Goal: Task Accomplishment & Management: Use online tool/utility

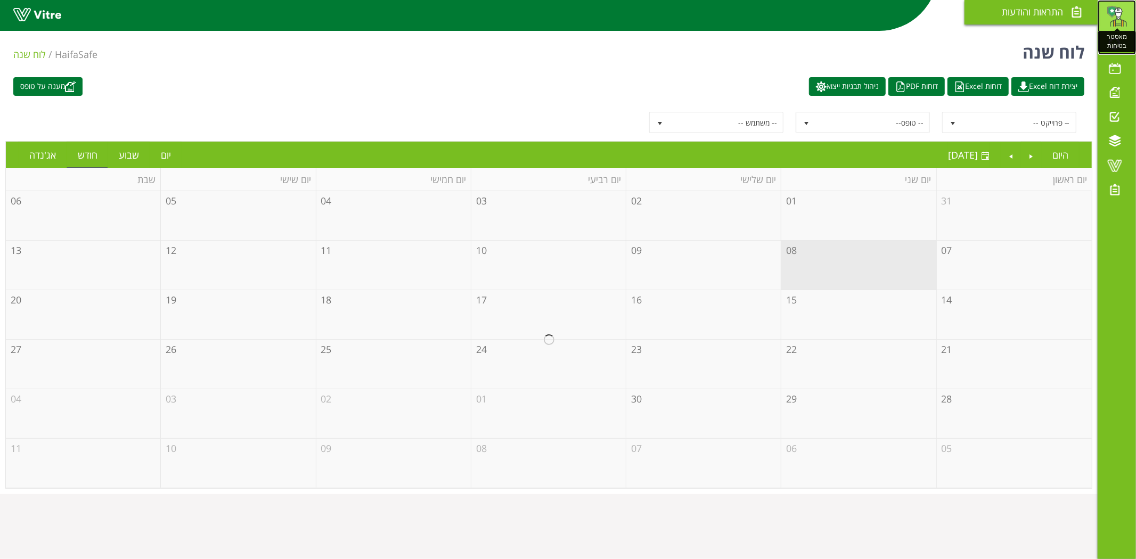
click at [1114, 12] on img at bounding box center [1116, 15] width 21 height 21
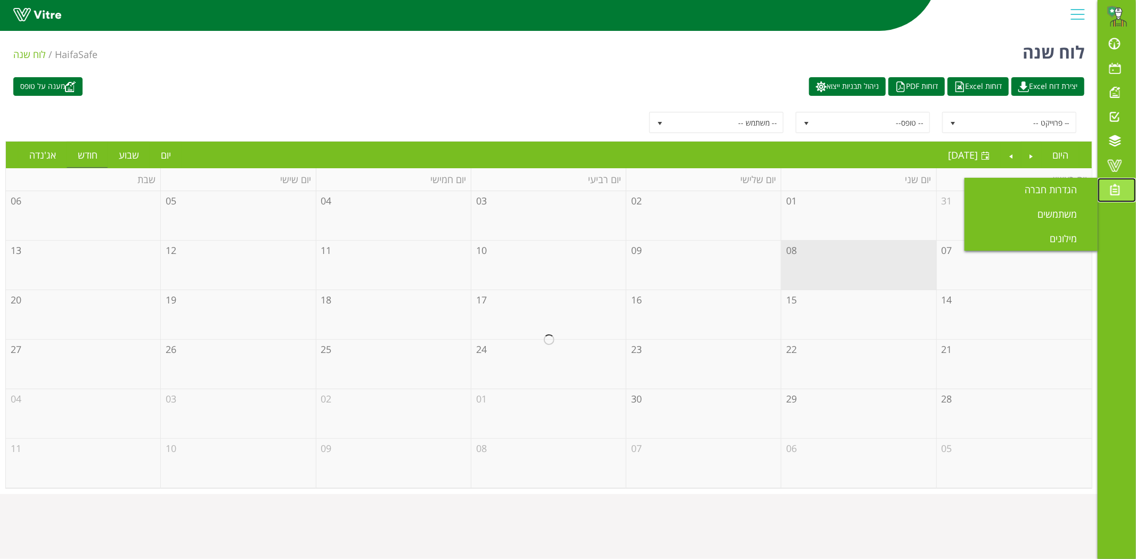
click at [1121, 184] on span at bounding box center [1114, 189] width 27 height 13
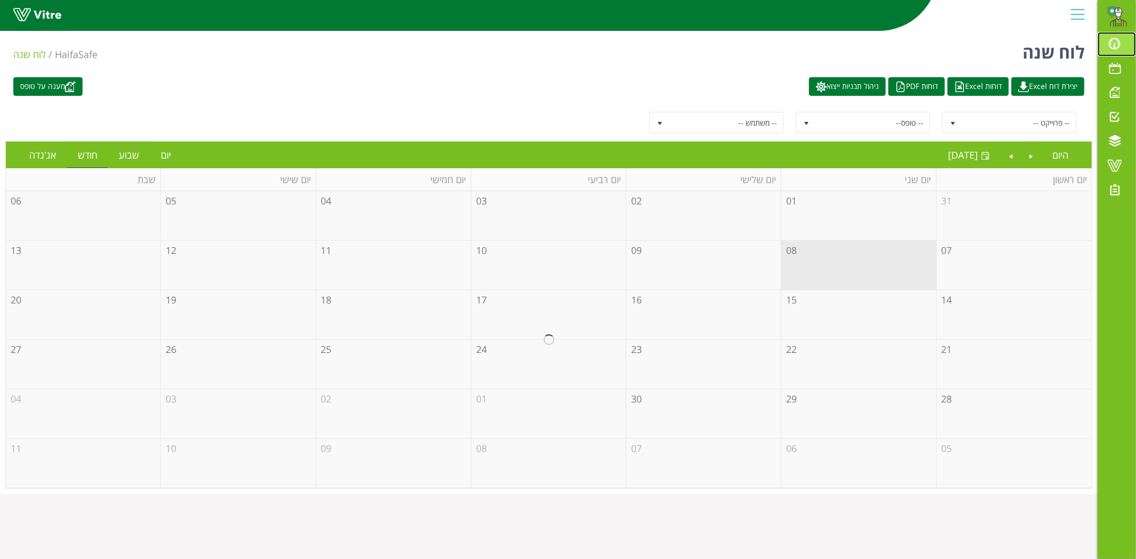
click at [1116, 51] on link "לוח בקרה" at bounding box center [1116, 44] width 38 height 24
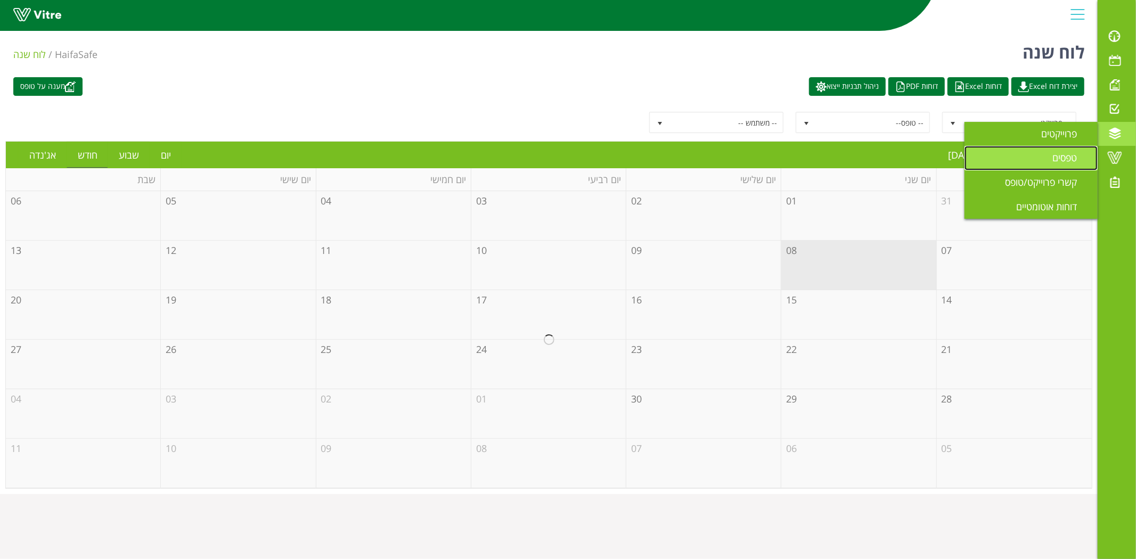
click at [1062, 164] on span "טפסים" at bounding box center [1070, 157] width 37 height 13
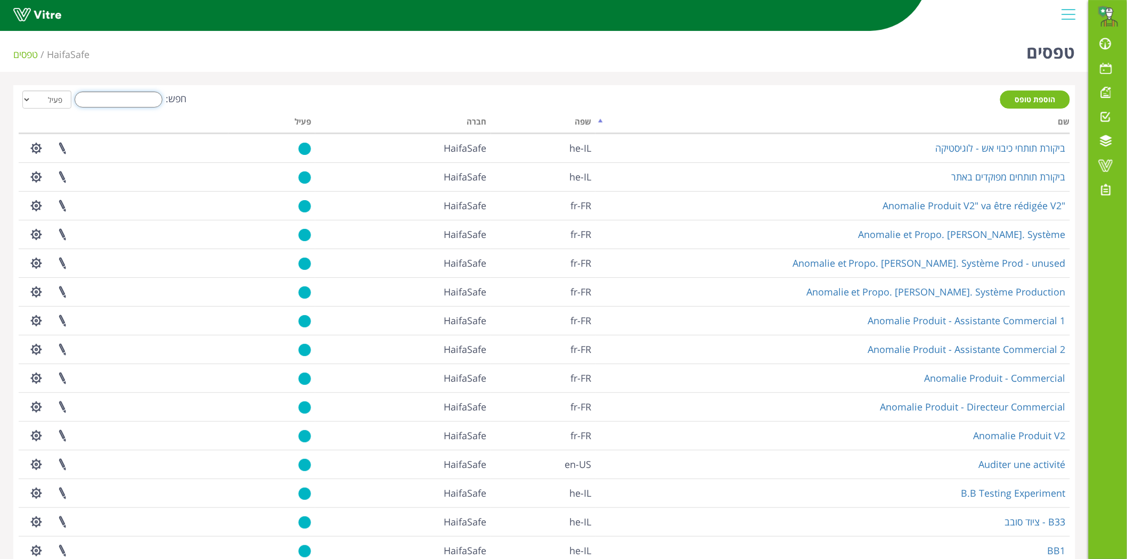
click at [134, 102] on input "חפש:" at bounding box center [119, 100] width 88 height 16
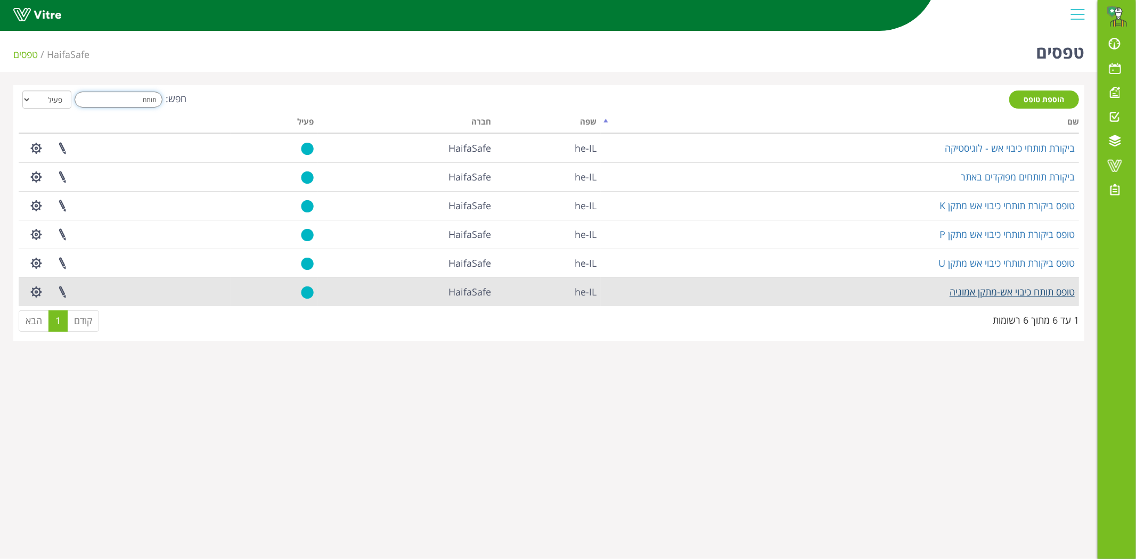
type input "תותח"
click at [991, 289] on link "טופס תותח כיבוי אש-מתקן אמוניה" at bounding box center [1011, 291] width 125 height 13
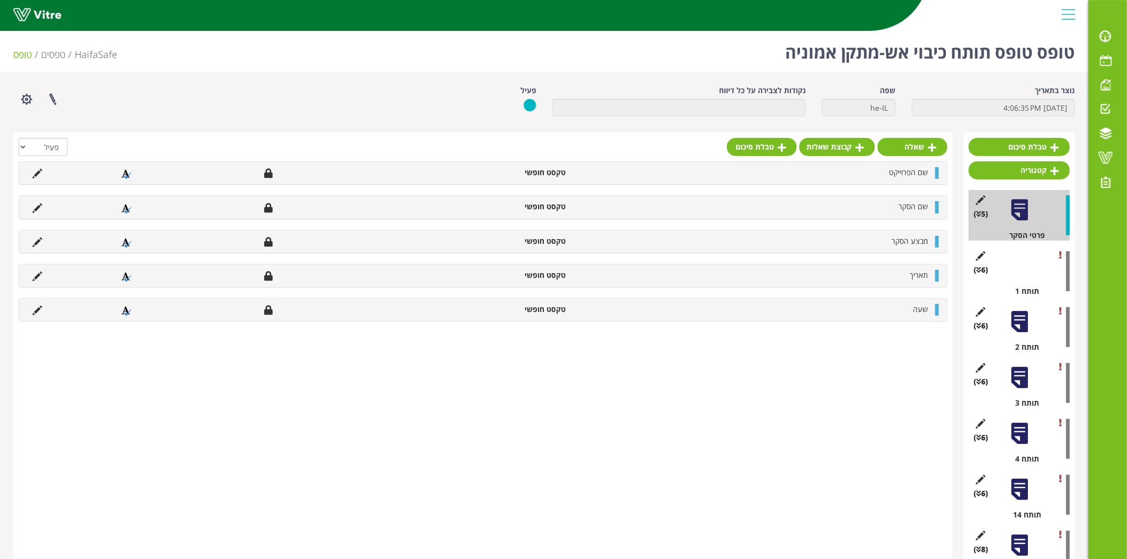
click at [1029, 266] on div at bounding box center [1019, 266] width 24 height 24
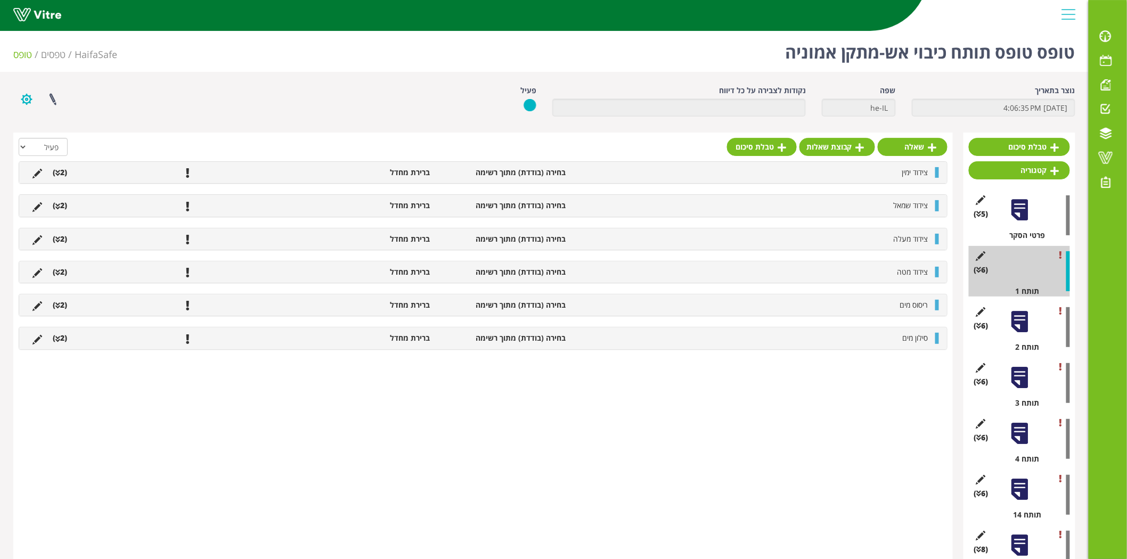
click at [34, 98] on button "button" at bounding box center [26, 99] width 27 height 28
click at [62, 183] on link "שכפול קטגוריה" at bounding box center [56, 180] width 84 height 14
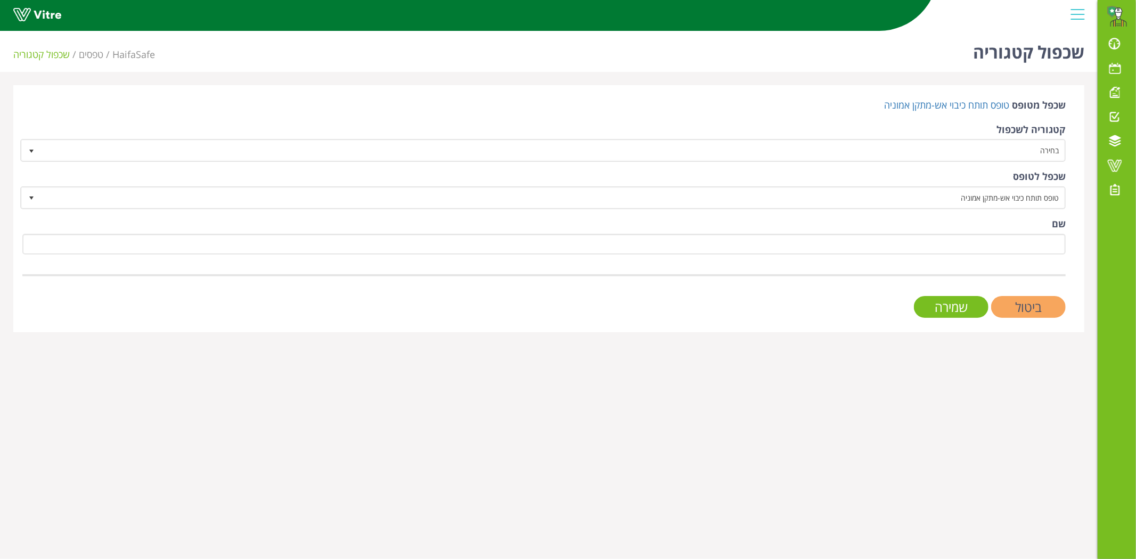
click at [1030, 305] on input "ביטול" at bounding box center [1028, 307] width 75 height 22
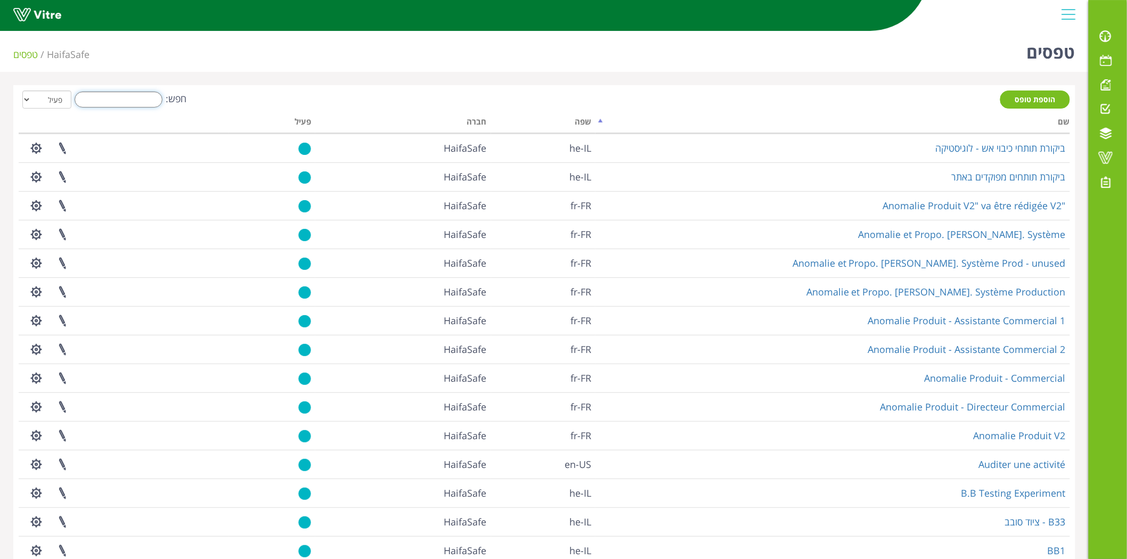
click at [127, 92] on input "חפש:" at bounding box center [119, 100] width 88 height 16
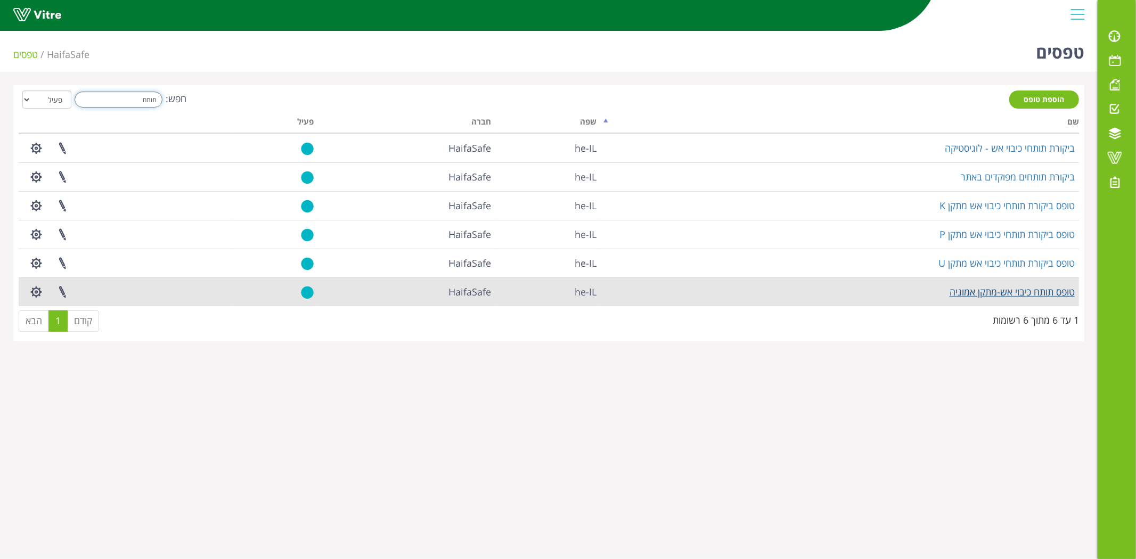
type input "תותח"
click at [1004, 296] on link "טופס תותח כיבוי אש-מתקן אמוניה" at bounding box center [1011, 291] width 125 height 13
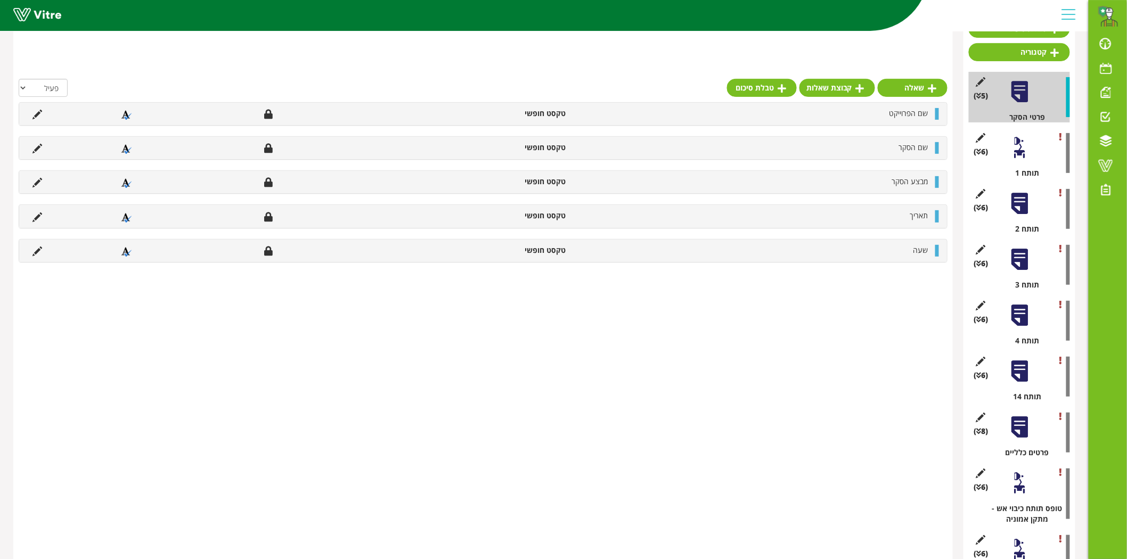
scroll to position [174, 0]
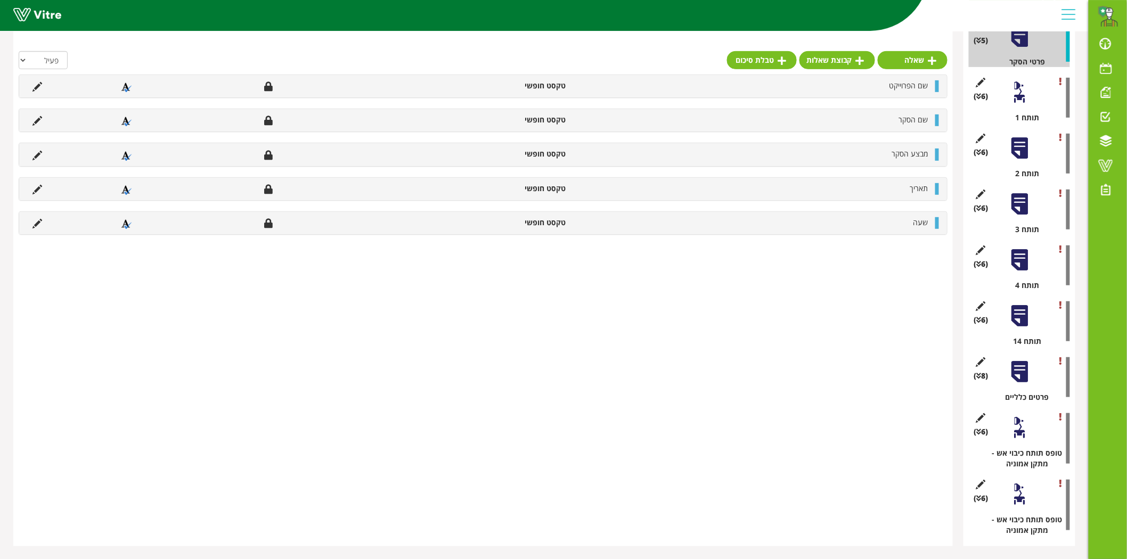
click at [1021, 312] on div at bounding box center [1019, 316] width 24 height 24
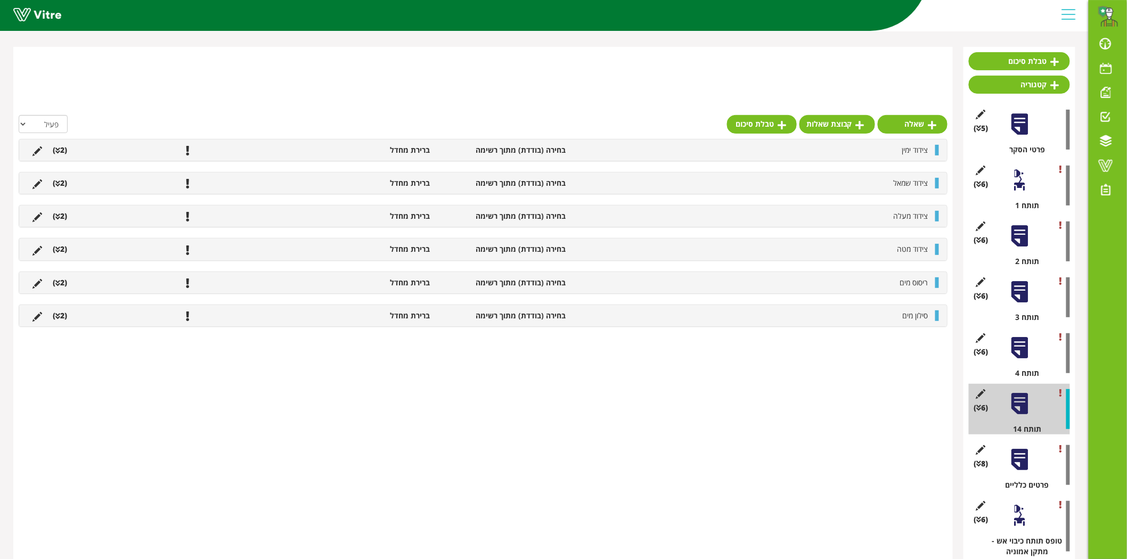
scroll to position [0, 0]
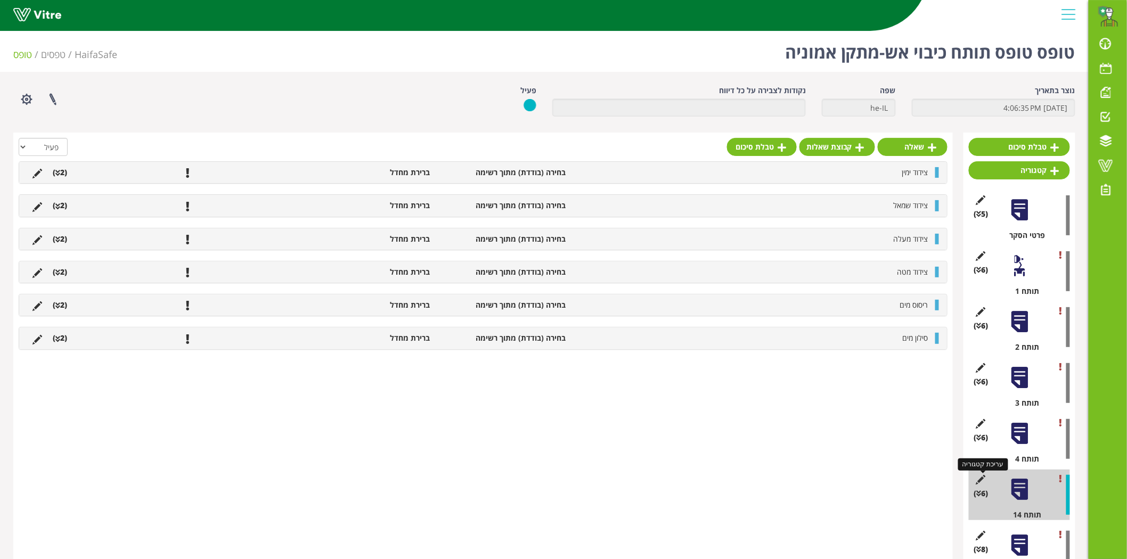
click at [985, 478] on icon at bounding box center [980, 480] width 13 height 10
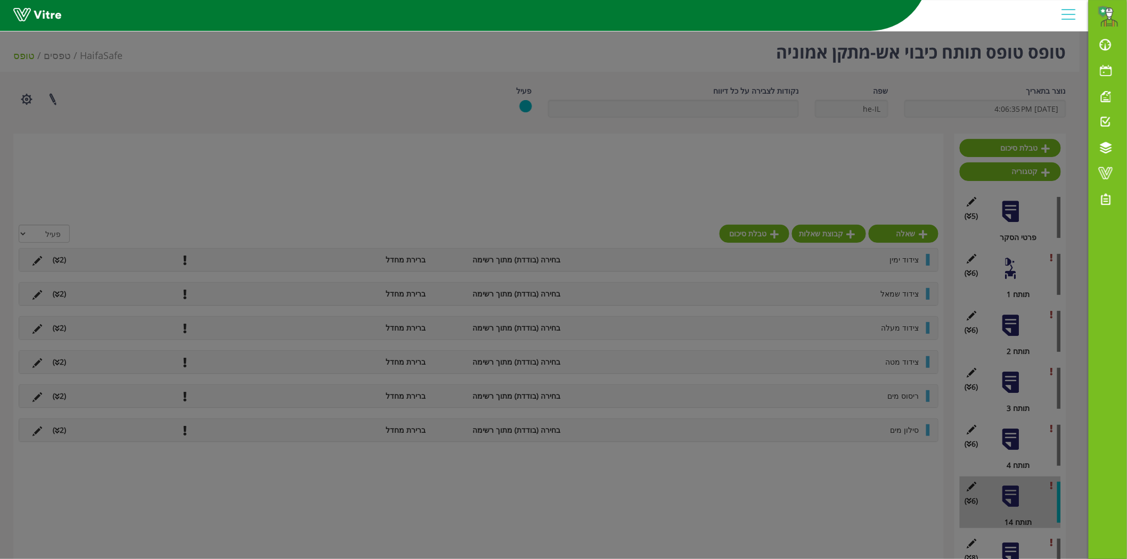
scroll to position [174, 0]
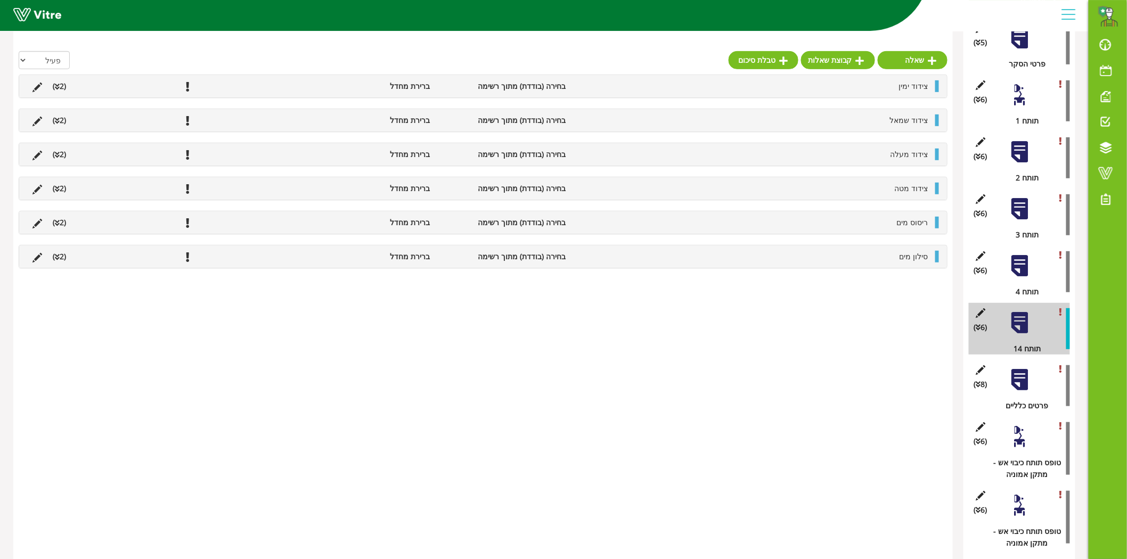
click at [1018, 440] on div at bounding box center [1019, 437] width 24 height 24
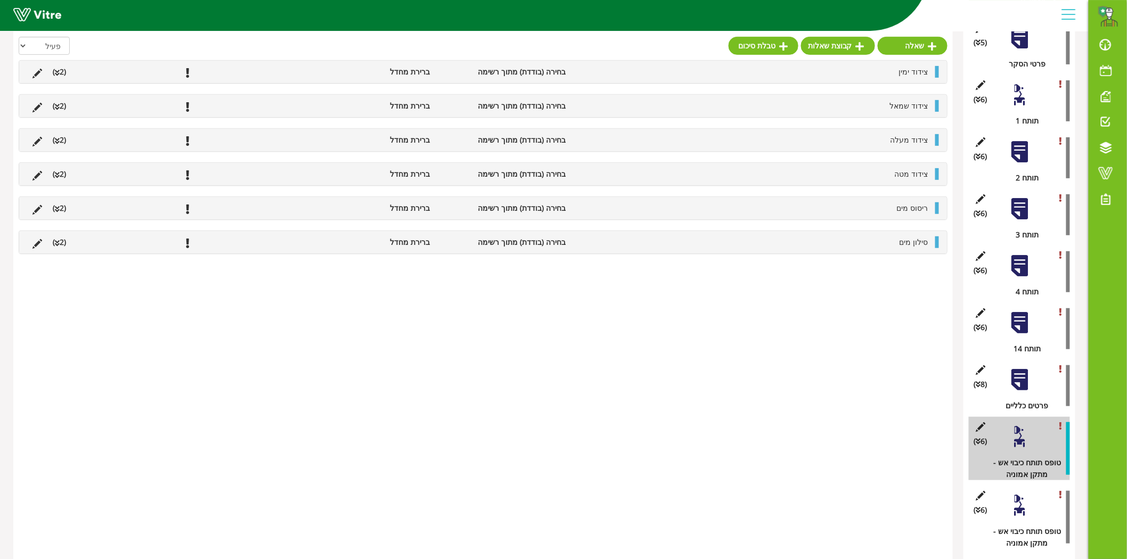
scroll to position [0, 0]
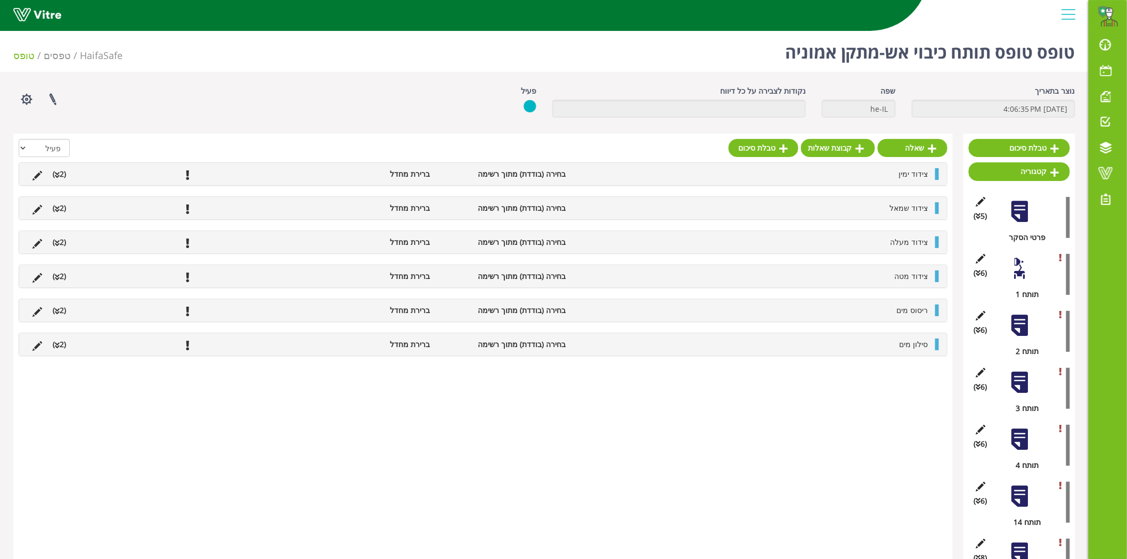
click at [1023, 268] on div at bounding box center [1019, 269] width 24 height 24
click at [29, 105] on button "button" at bounding box center [26, 99] width 27 height 28
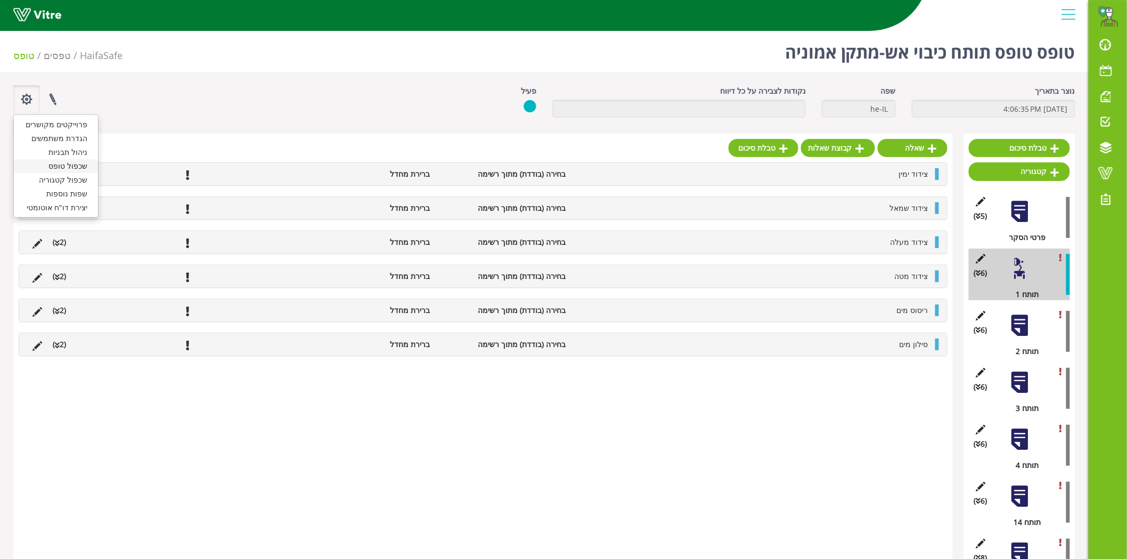
click at [50, 165] on link "שכפול טופס" at bounding box center [56, 166] width 84 height 14
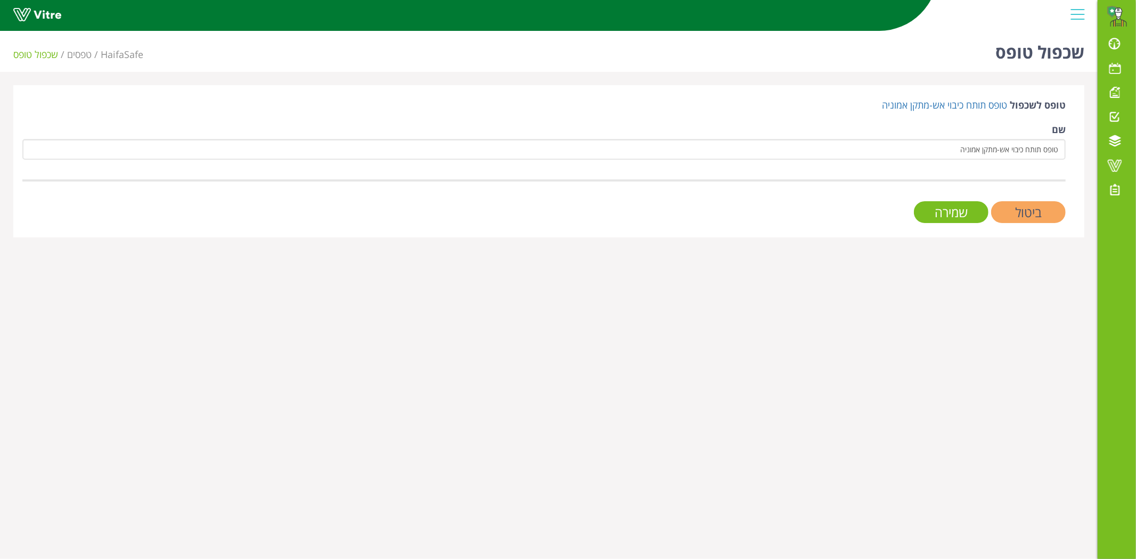
drag, startPoint x: 0, startPoint y: 0, endPoint x: 1031, endPoint y: 215, distance: 1052.9
click at [1031, 215] on input "ביטול" at bounding box center [1028, 212] width 75 height 22
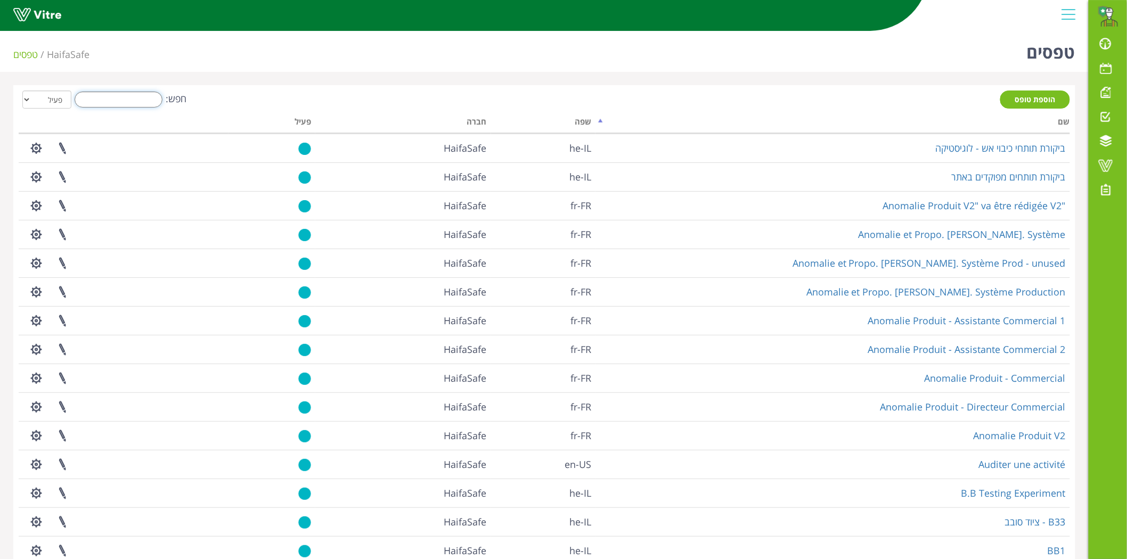
click at [134, 94] on input "חפש:" at bounding box center [119, 100] width 88 height 16
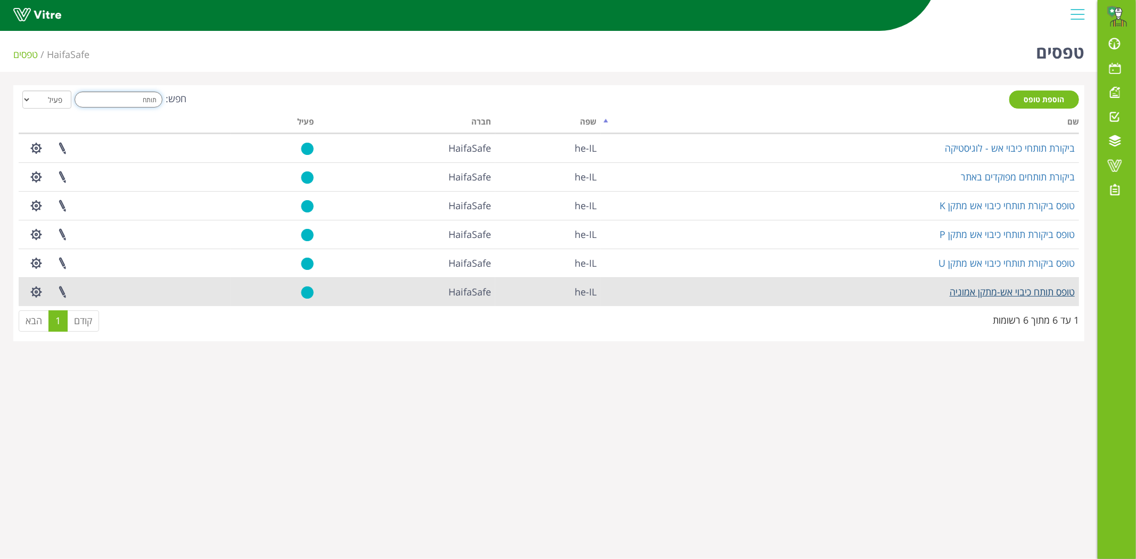
type input "תותח"
click at [1004, 291] on link "טופס תותח כיבוי אש-מתקן אמוניה" at bounding box center [1011, 291] width 125 height 13
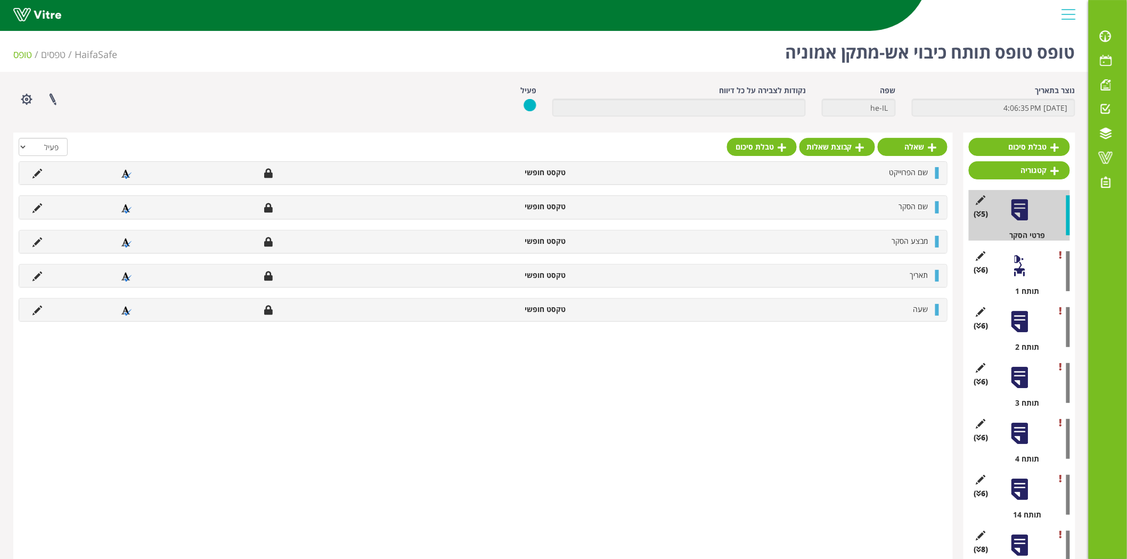
click at [1034, 262] on div "(6 ) תותח 1" at bounding box center [1018, 271] width 101 height 51
click at [1030, 268] on div at bounding box center [1019, 266] width 24 height 24
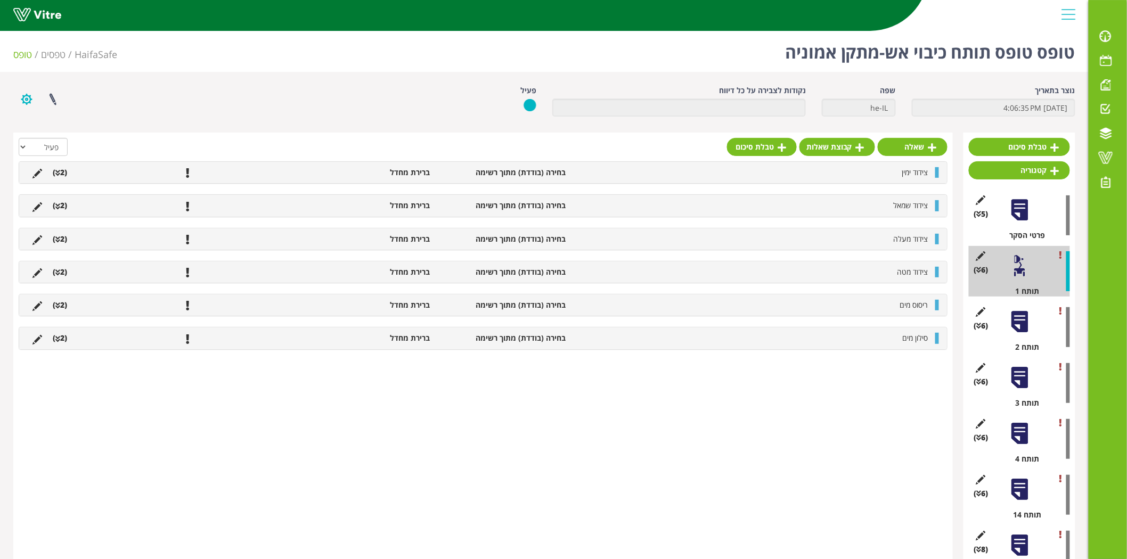
click at [27, 105] on button "button" at bounding box center [26, 99] width 27 height 28
click at [56, 179] on link "שכפול קטגוריה" at bounding box center [56, 180] width 84 height 14
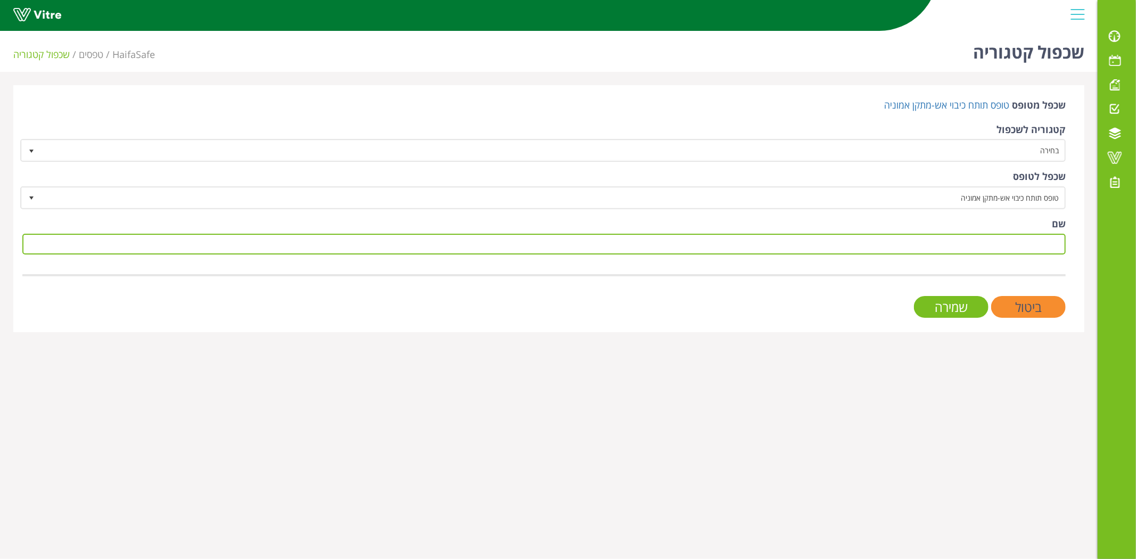
click at [1004, 237] on input "שם" at bounding box center [543, 244] width 1043 height 21
type input "ט"
type input "תותח 7"
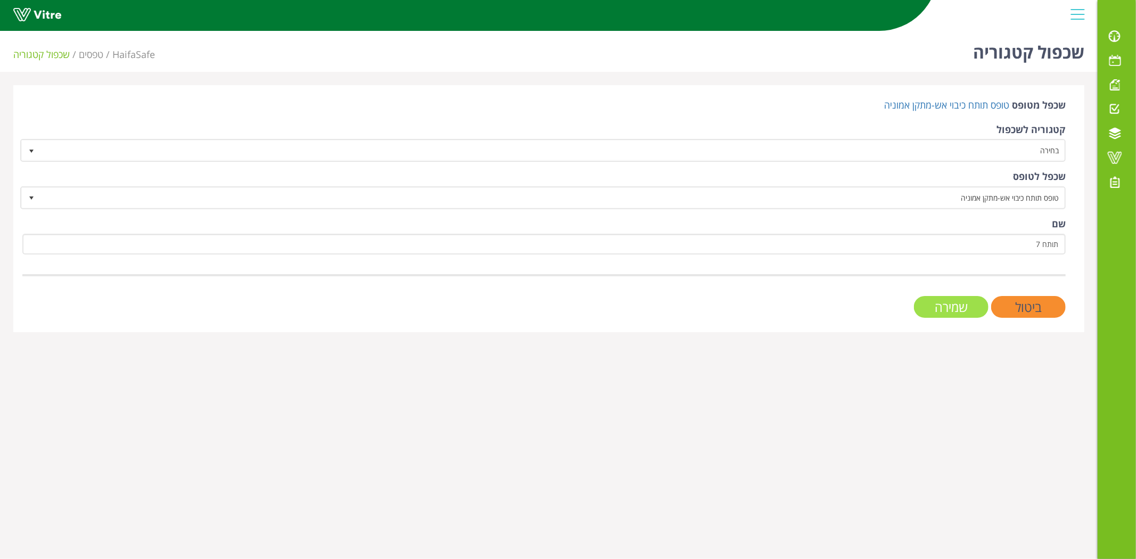
click at [964, 299] on input "שמירה" at bounding box center [951, 307] width 75 height 22
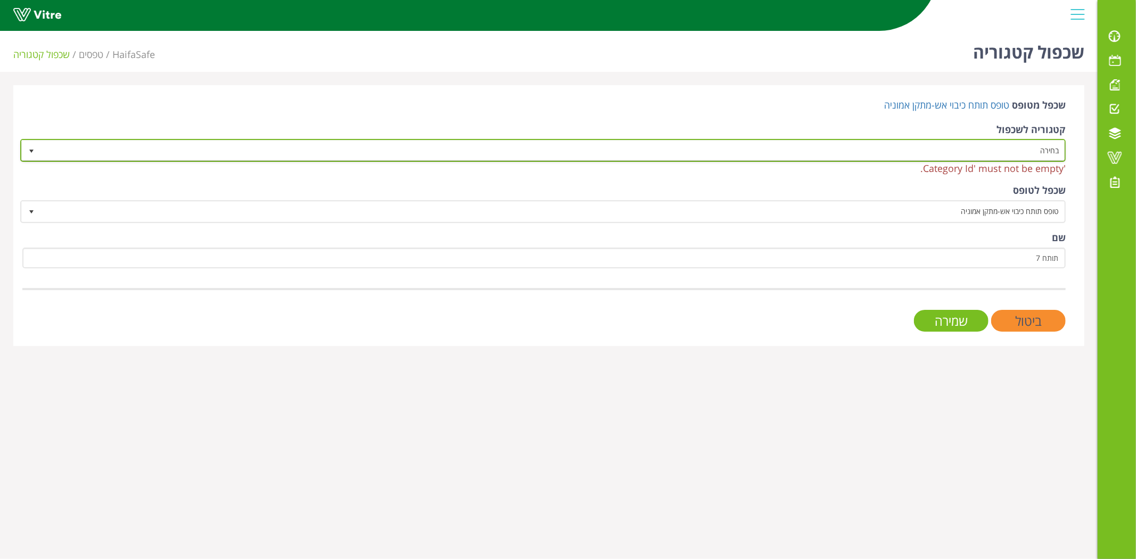
click at [983, 147] on span "בחירה" at bounding box center [552, 150] width 1024 height 19
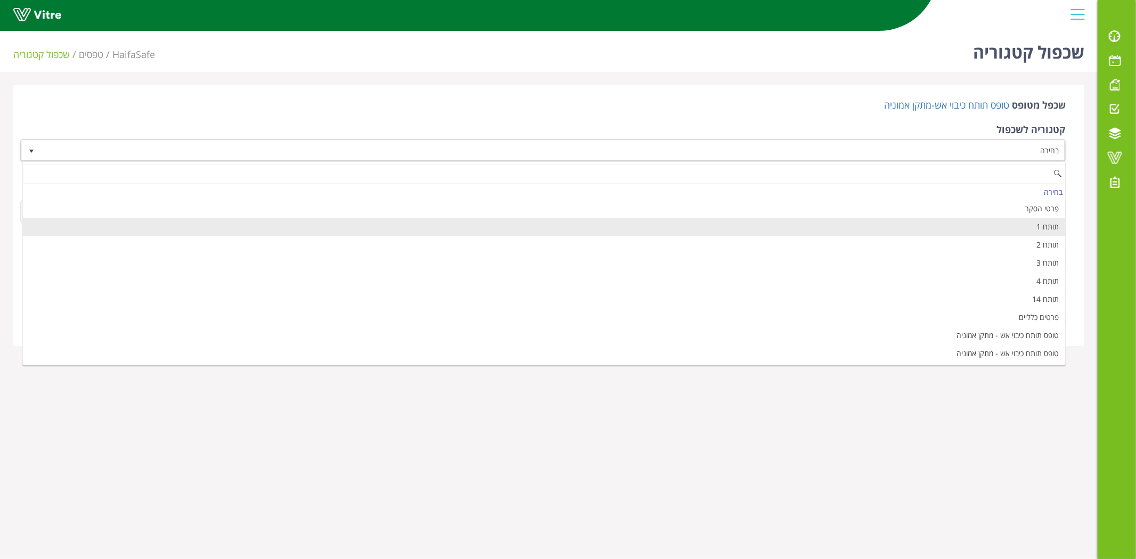
click at [999, 221] on li "תותח 1" at bounding box center [544, 227] width 1042 height 18
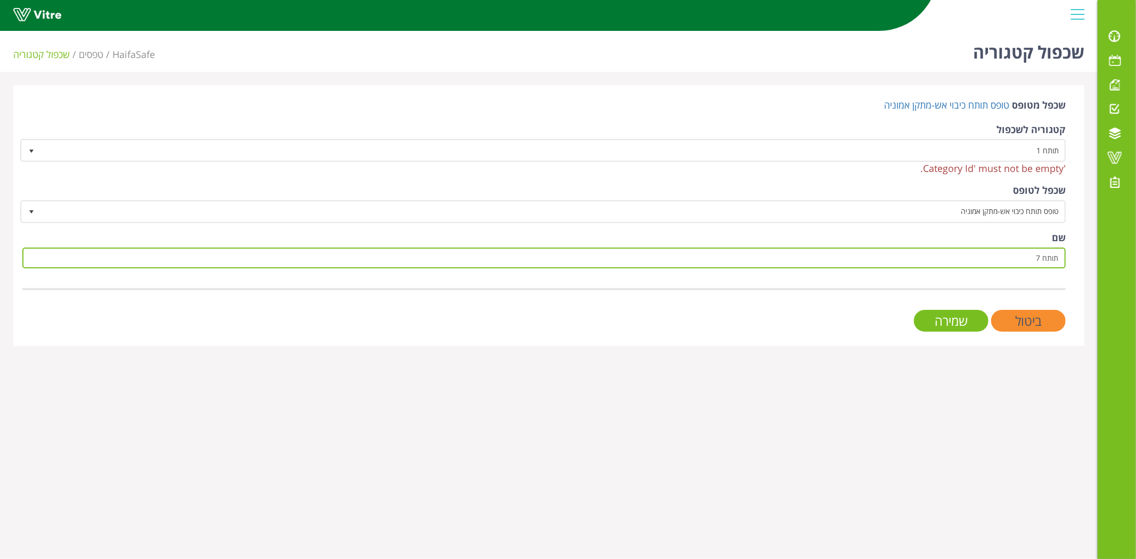
click at [1008, 257] on input "תותח 7" at bounding box center [543, 258] width 1043 height 21
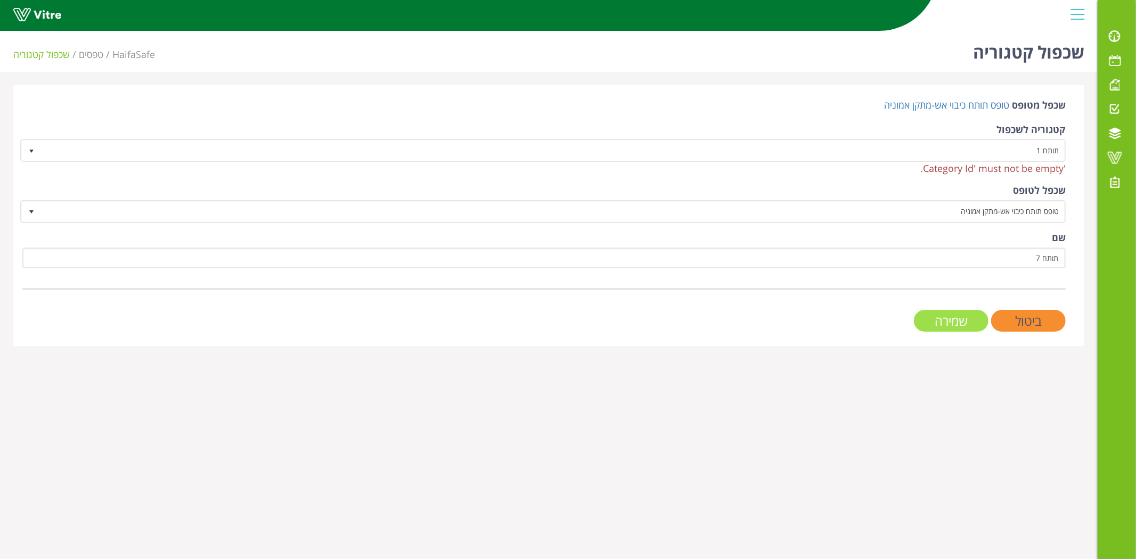
click at [977, 317] on input "שמירה" at bounding box center [951, 321] width 75 height 22
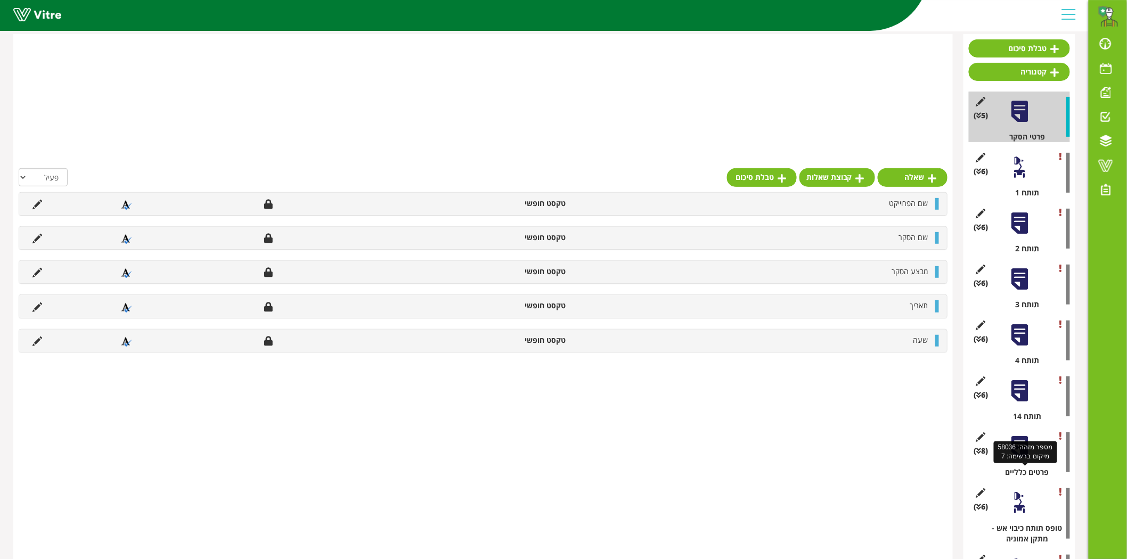
scroll to position [230, 0]
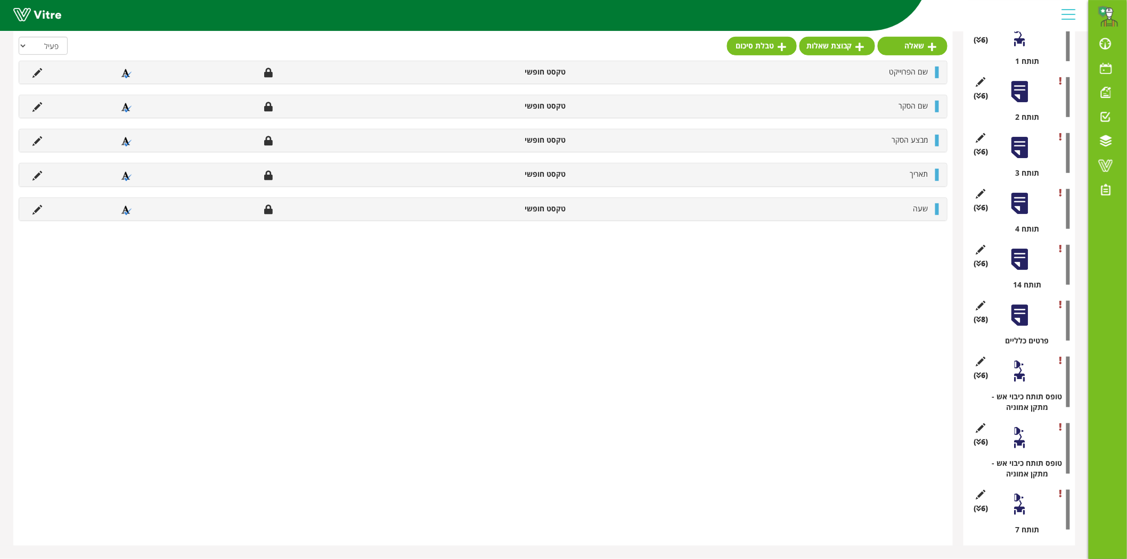
click at [985, 312] on div "(8 ) פרטים כלליים" at bounding box center [1018, 320] width 101 height 51
click at [984, 317] on span "(8 )" at bounding box center [981, 319] width 14 height 11
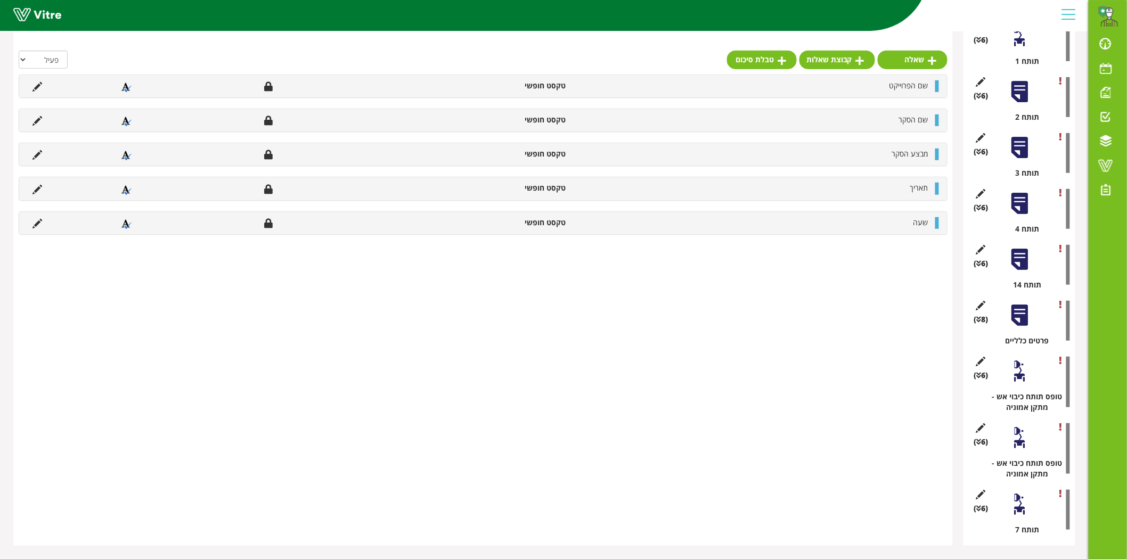
click at [1024, 264] on div at bounding box center [1019, 260] width 24 height 24
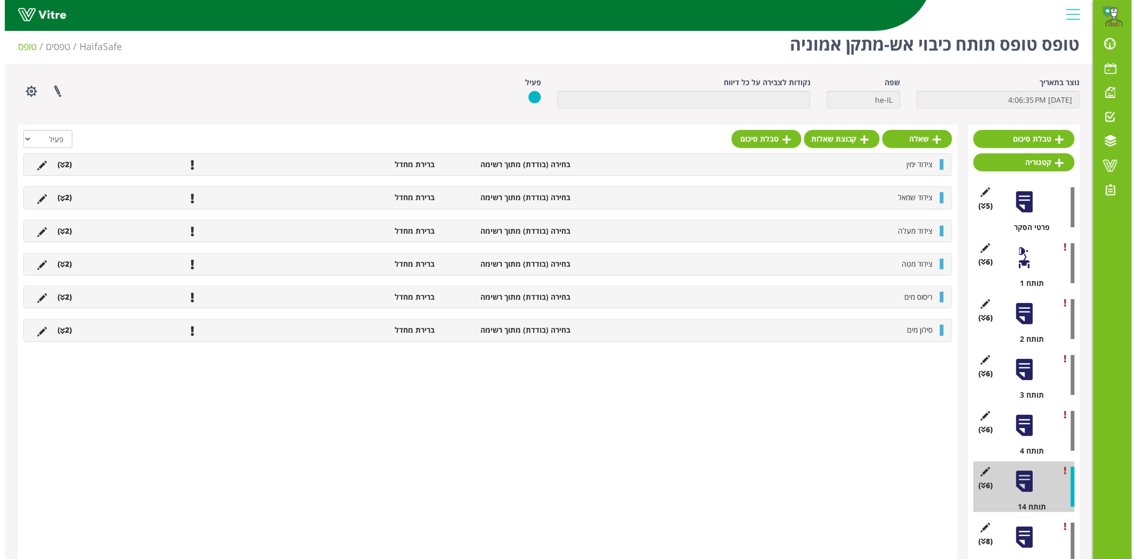
scroll to position [59, 0]
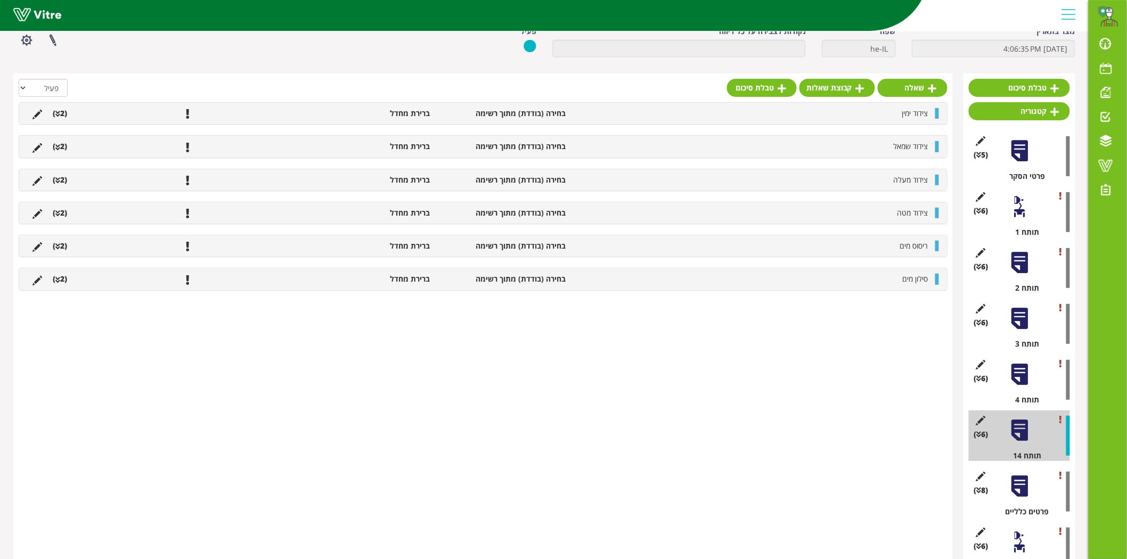
drag, startPoint x: 1019, startPoint y: 442, endPoint x: 813, endPoint y: 462, distance: 206.9
click at [813, 462] on div "שאלה קבוצת שאלות טבלת סיכום הכל פעיל לא פעיל צידוד ימין בחירה (בודדת) מתוך רשימ…" at bounding box center [482, 394] width 939 height 643
click at [982, 424] on icon at bounding box center [980, 421] width 13 height 10
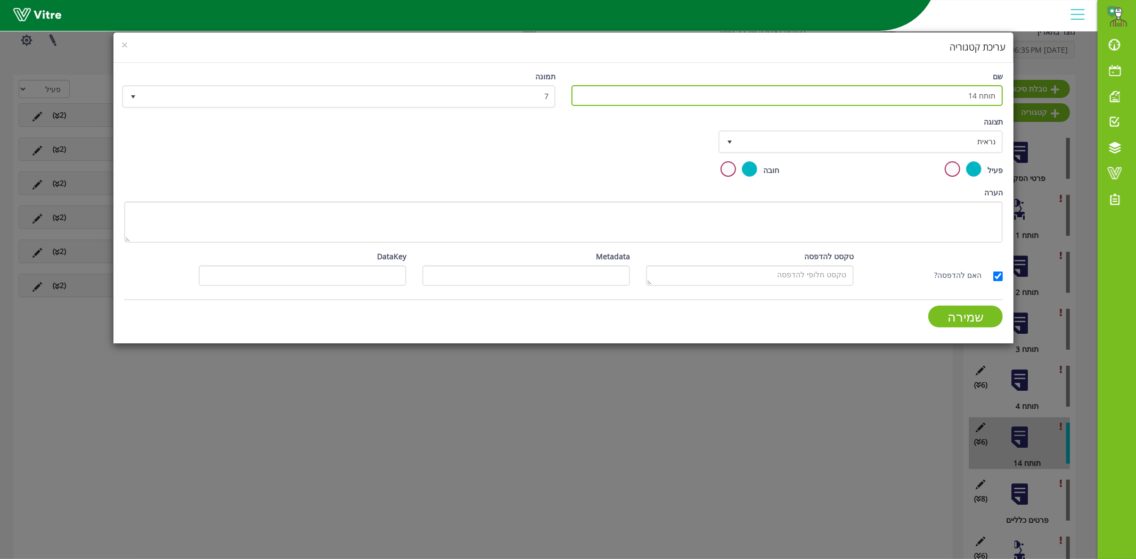
click at [977, 97] on input "תותח 14" at bounding box center [786, 95] width 431 height 21
type input "תותח 5"
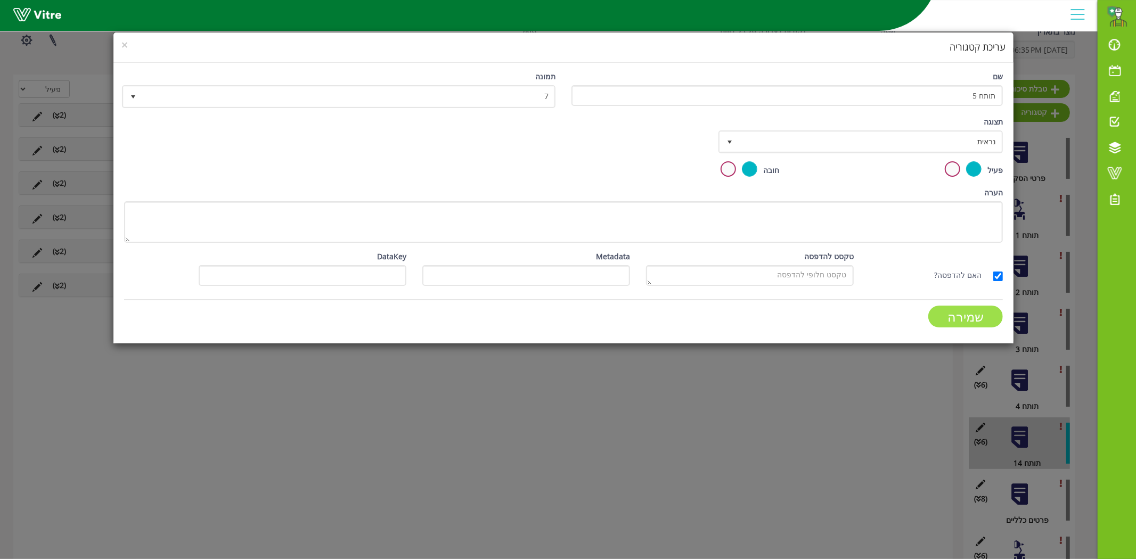
click at [975, 318] on input "שמירה" at bounding box center [965, 317] width 75 height 22
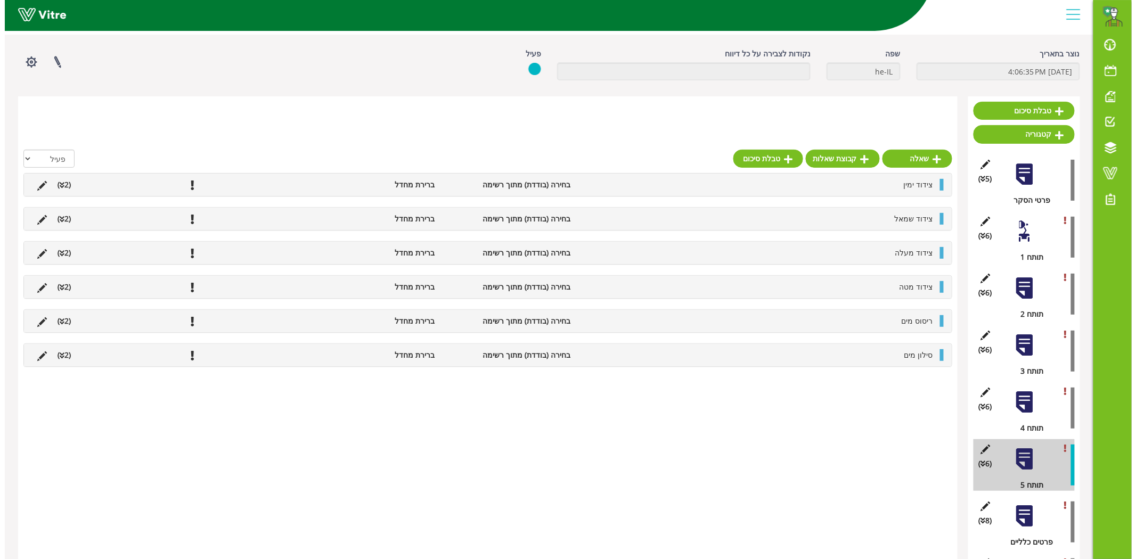
scroll to position [177, 0]
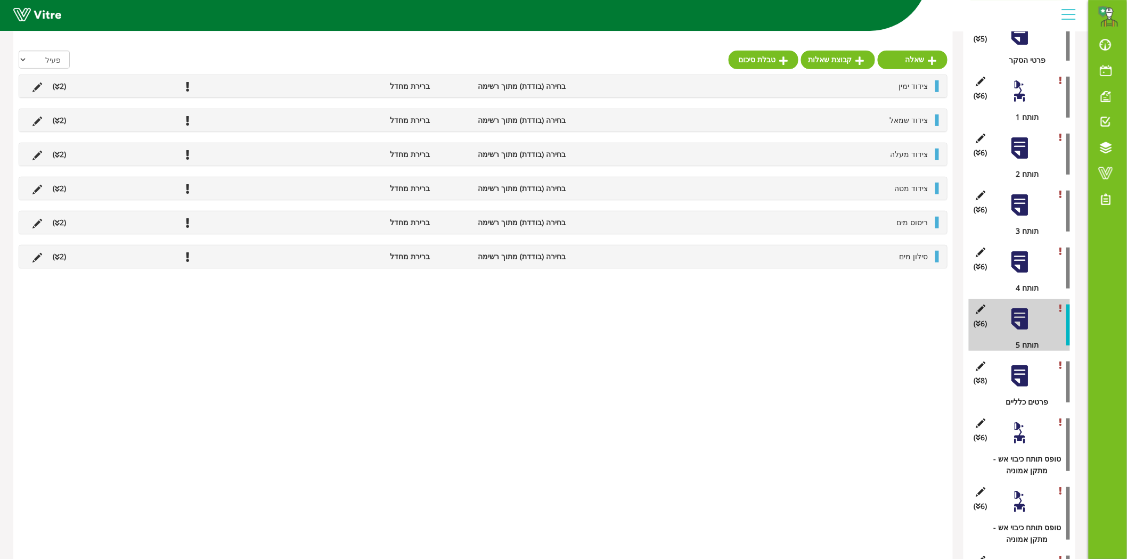
drag, startPoint x: 1015, startPoint y: 373, endPoint x: 994, endPoint y: 377, distance: 21.2
click at [994, 377] on div "(8 ) פרטים כלליים" at bounding box center [1018, 382] width 101 height 52
click at [980, 418] on icon at bounding box center [980, 423] width 13 height 10
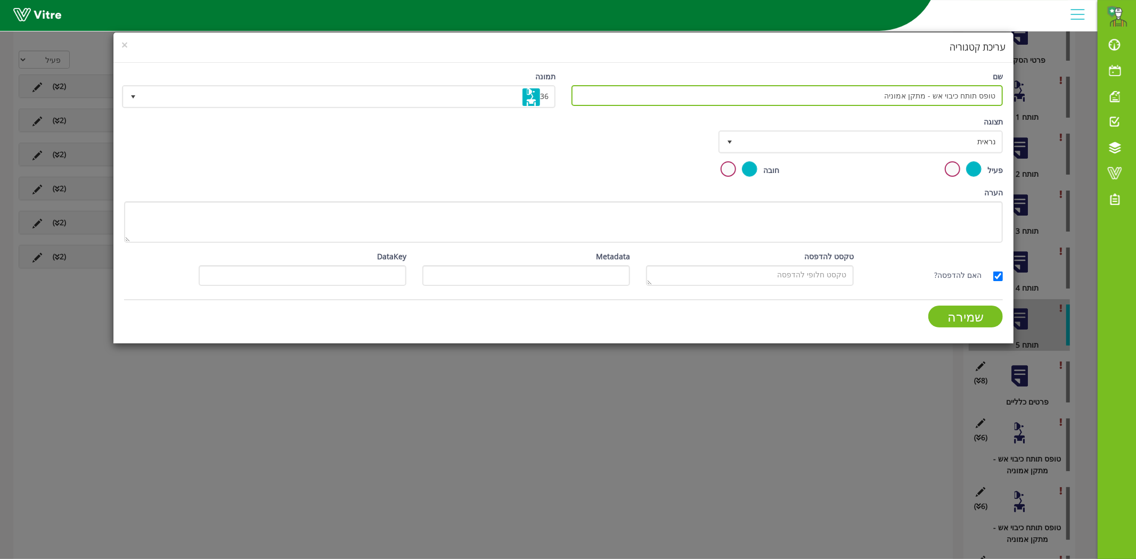
drag, startPoint x: 826, startPoint y: 88, endPoint x: 1031, endPoint y: 86, distance: 205.5
click at [1031, 86] on div "× עריכת קטגוריה שם טופס תותח כיבוי אש - מתקן אמוניה תמונה 36 36 תצוגה נראית 0 ק…" at bounding box center [568, 279] width 1136 height 559
type input "תותח 6"
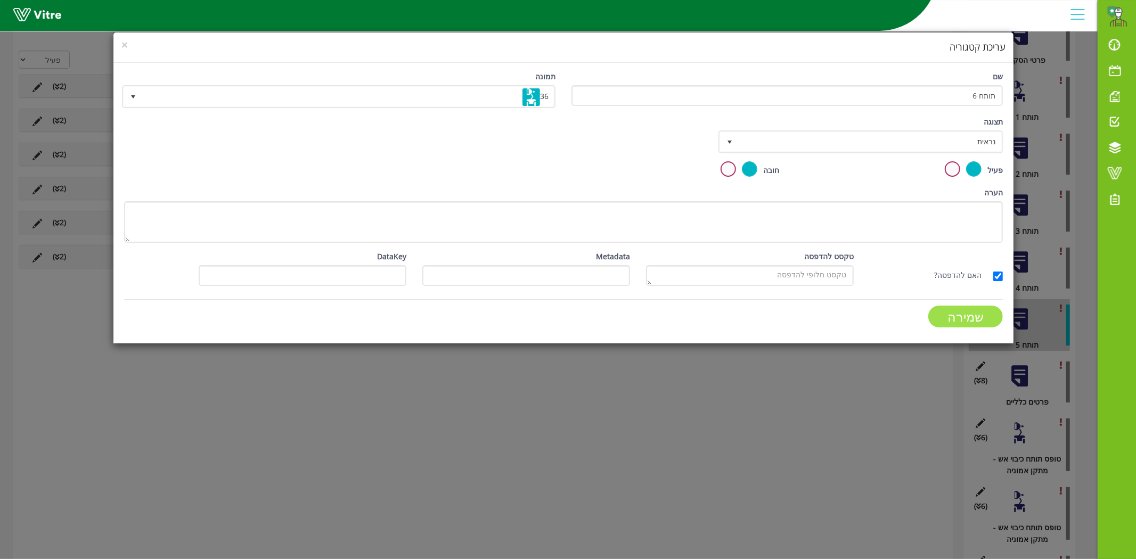
click at [965, 319] on input "שמירה" at bounding box center [965, 317] width 75 height 22
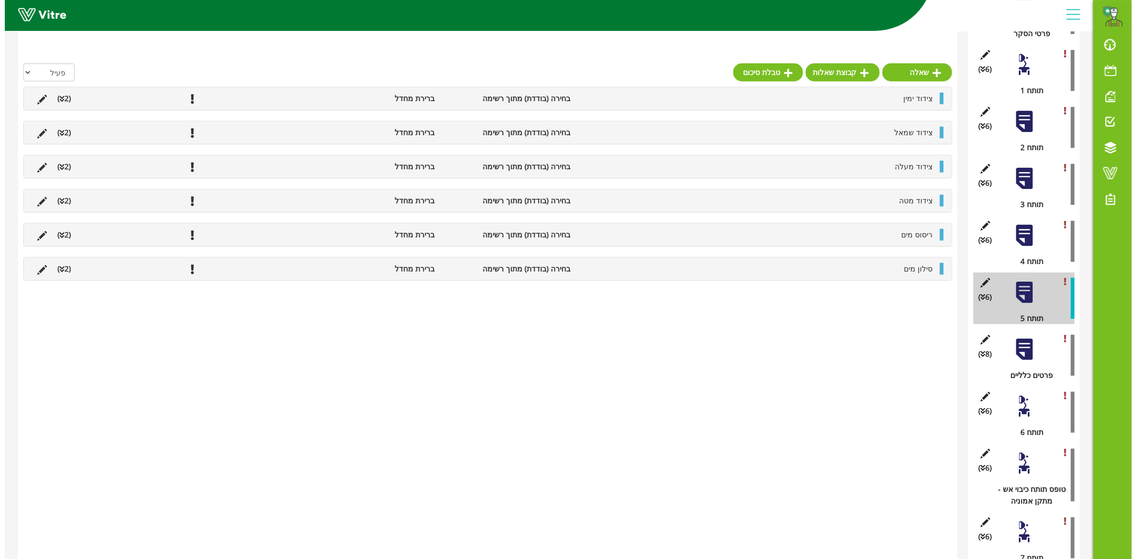
scroll to position [219, 0]
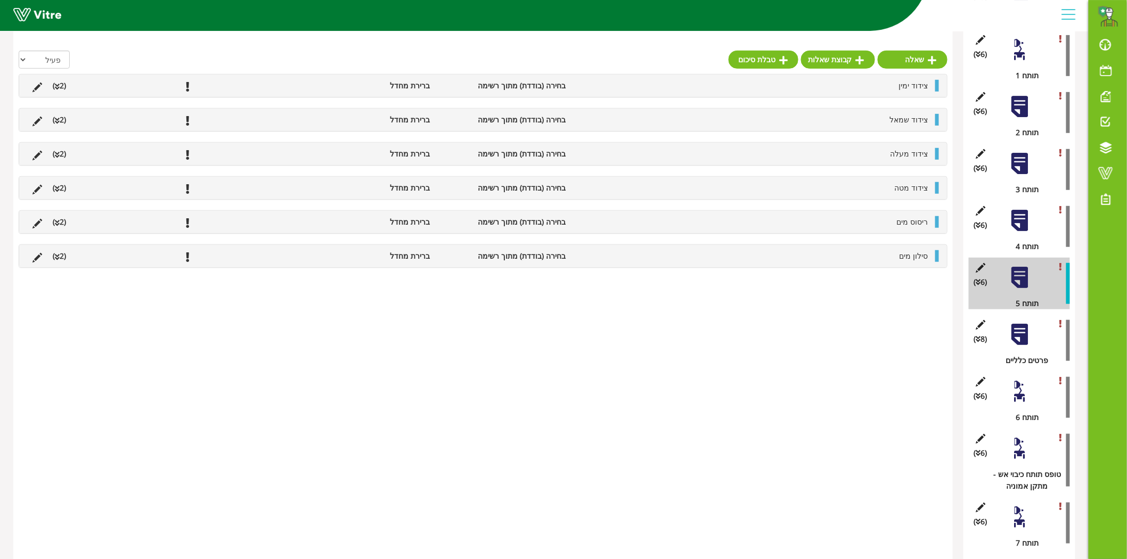
click at [980, 443] on icon at bounding box center [980, 439] width 13 height 10
click at [981, 437] on icon at bounding box center [980, 439] width 13 height 10
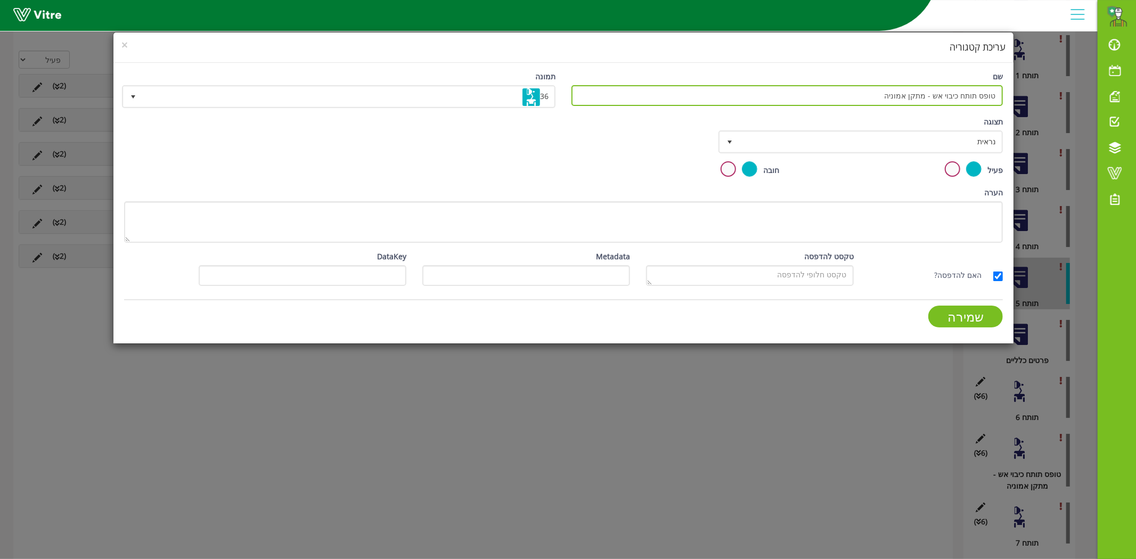
drag, startPoint x: 900, startPoint y: 92, endPoint x: 1057, endPoint y: 93, distance: 157.6
click at [1065, 93] on div "× עריכת קטגוריה שם טופס תותח כיבוי אש - מתקן אמוניה תמונה 36 36 תצוגה נראית 0 ק…" at bounding box center [568, 279] width 1136 height 559
type input "תותח 8"
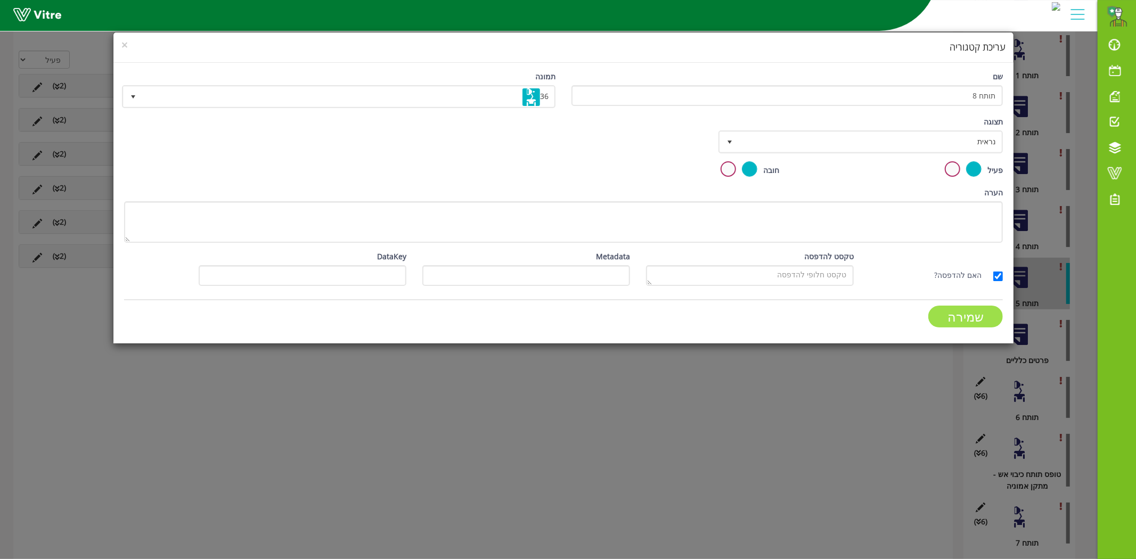
click at [984, 323] on input "שמירה" at bounding box center [965, 317] width 75 height 22
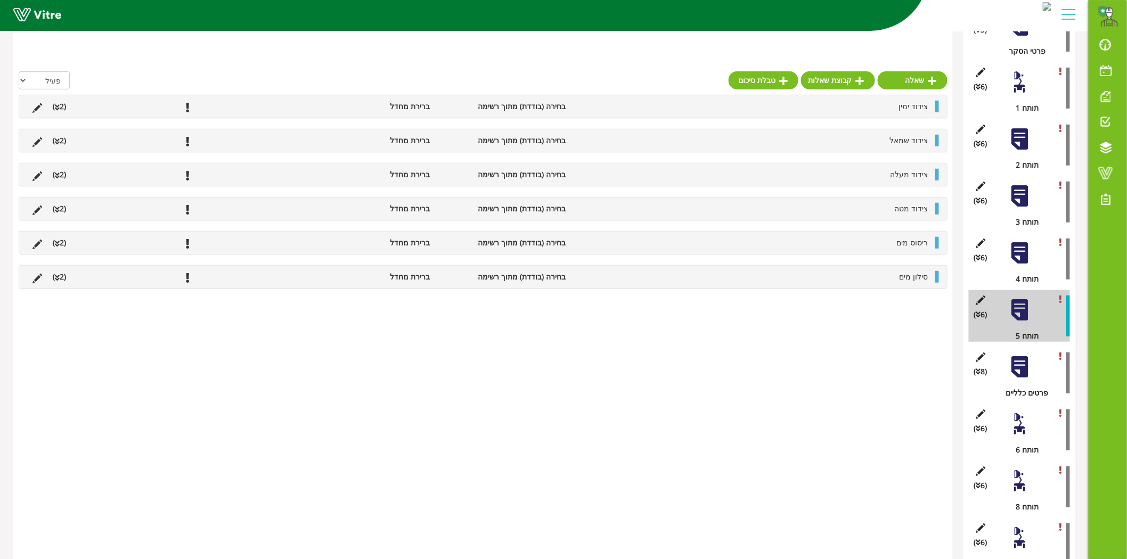
scroll to position [207, 0]
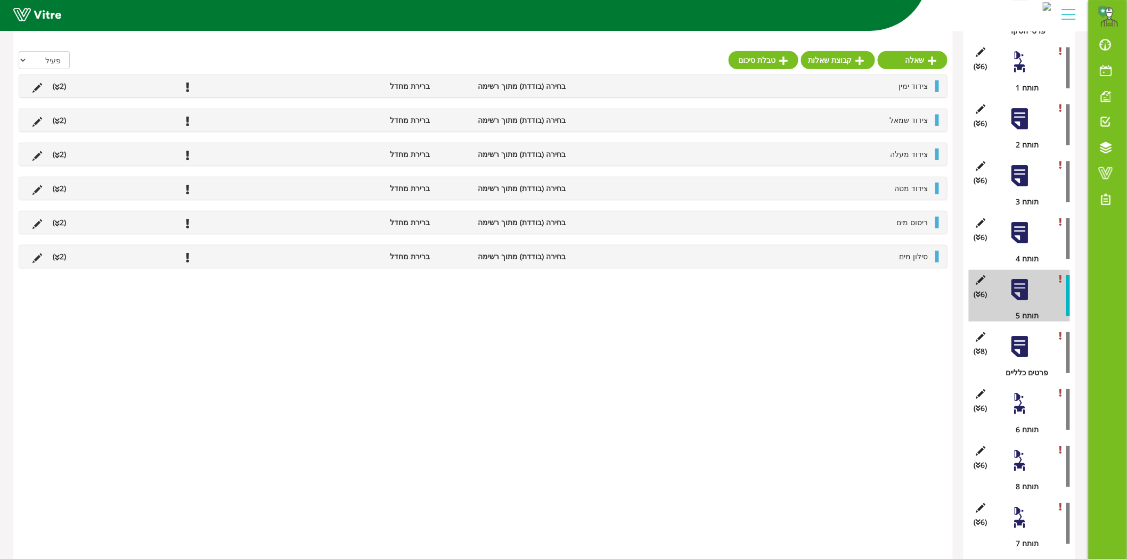
click at [1023, 454] on div at bounding box center [1019, 461] width 24 height 24
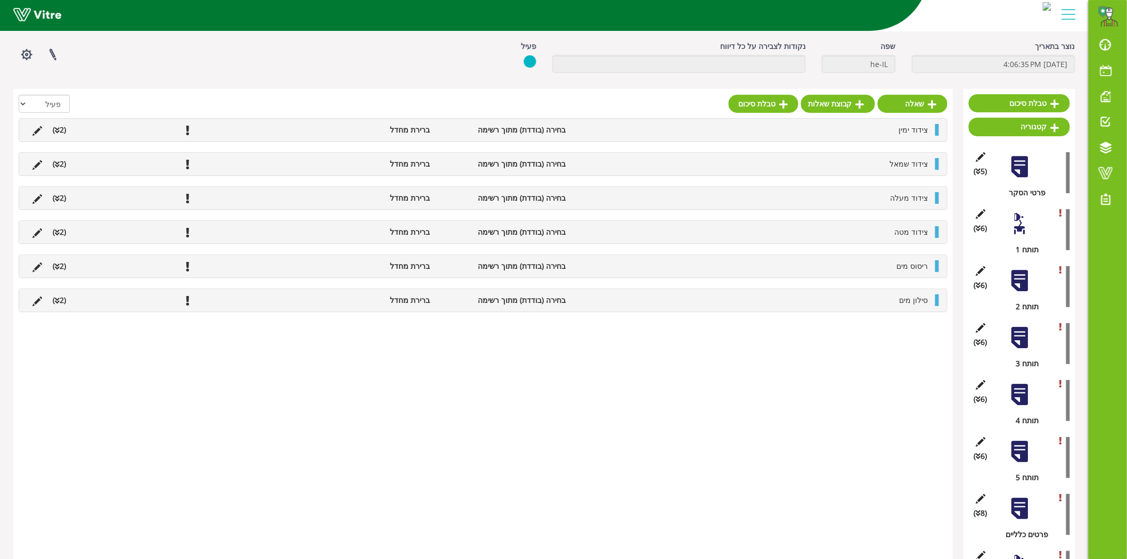
scroll to position [0, 0]
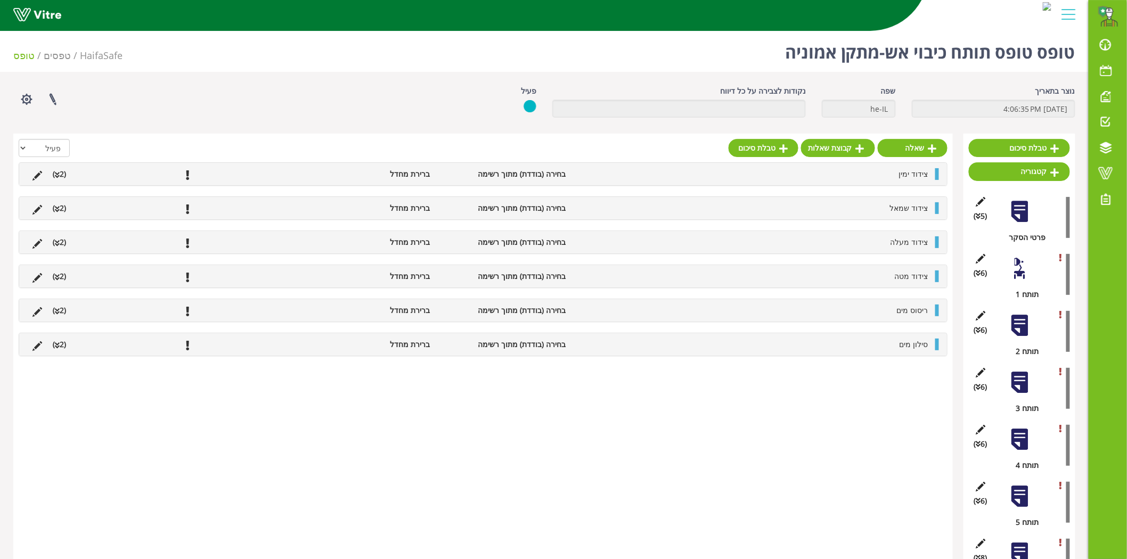
click at [1030, 276] on div at bounding box center [1019, 269] width 24 height 24
click at [21, 98] on button "button" at bounding box center [26, 99] width 27 height 28
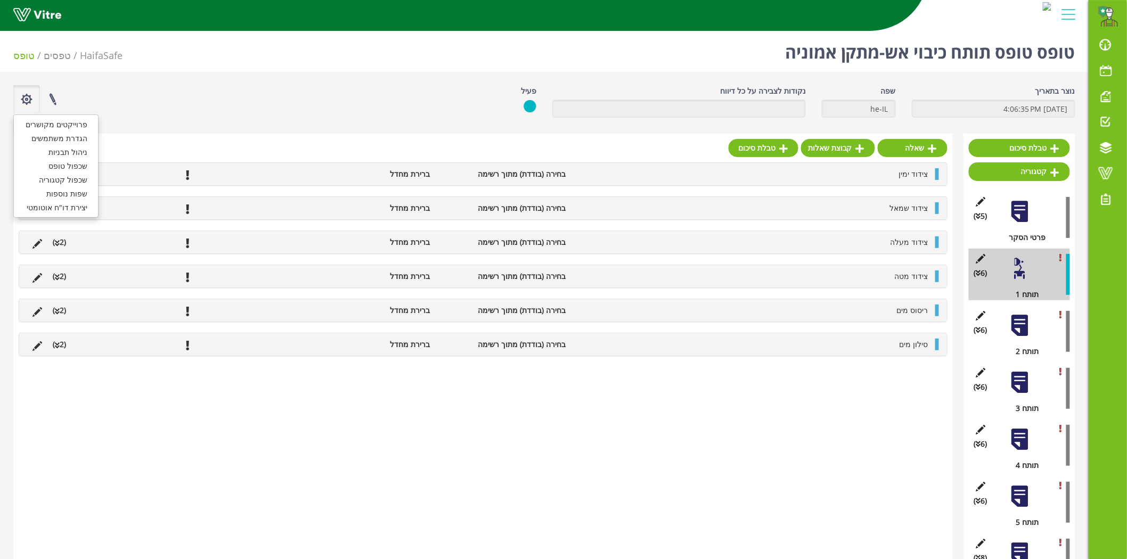
click at [562, 441] on div "שאלה קבוצת שאלות טבלת סיכום הכל פעיל לא פעיל צידוד ימין בחירה (בודדת) מתוך רשימ…" at bounding box center [482, 450] width 939 height 633
click at [1023, 263] on div at bounding box center [1019, 269] width 24 height 24
click at [24, 102] on button "button" at bounding box center [26, 99] width 27 height 28
click at [44, 179] on link "שכפול קטגוריה" at bounding box center [56, 180] width 84 height 14
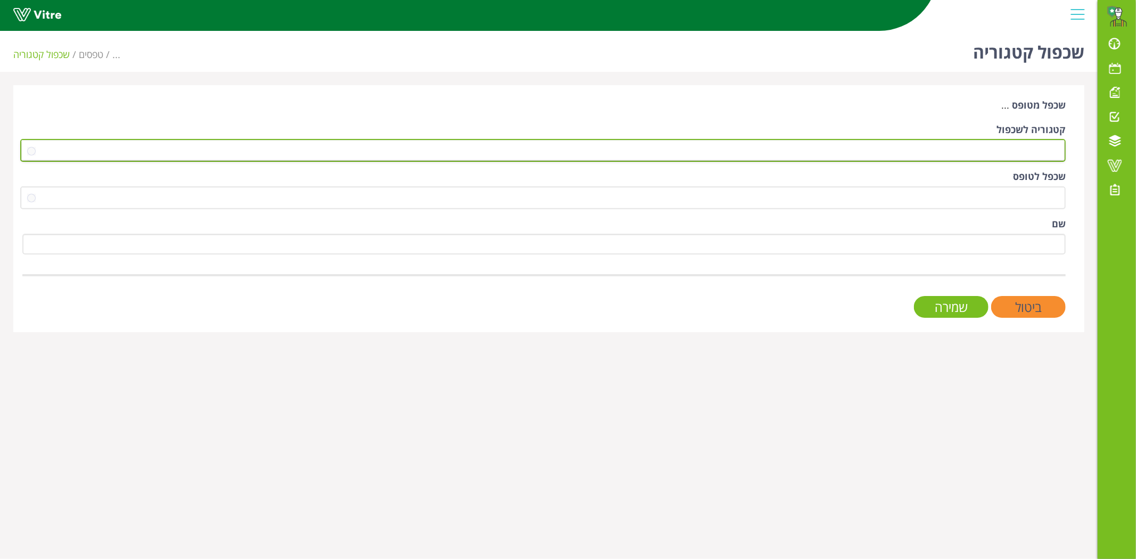
click at [880, 141] on span at bounding box center [552, 150] width 1024 height 19
click at [917, 149] on span at bounding box center [552, 150] width 1024 height 19
click at [1006, 150] on span at bounding box center [552, 150] width 1024 height 19
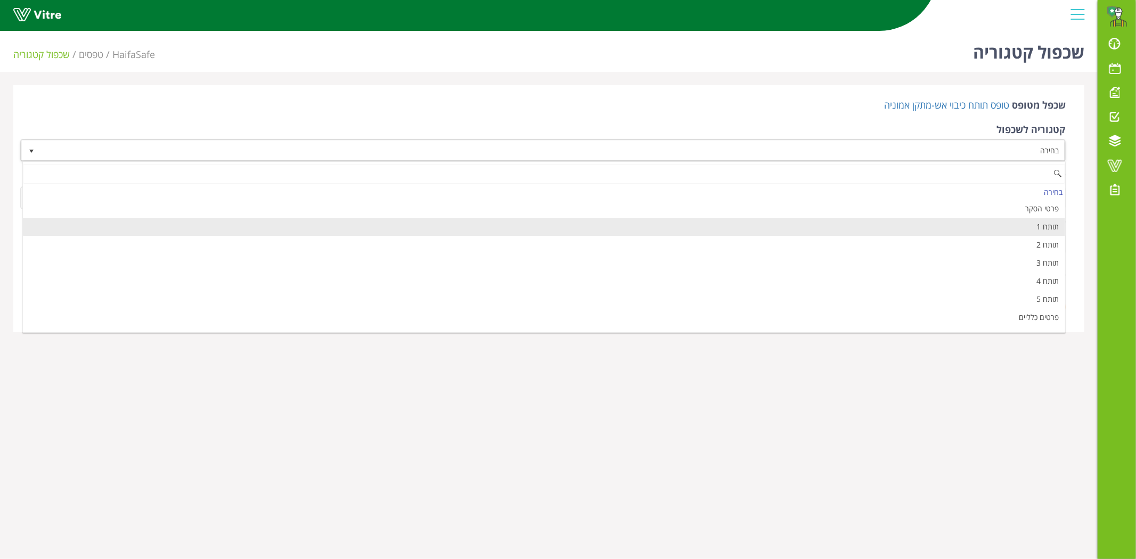
click at [927, 221] on li "תותח 1" at bounding box center [544, 227] width 1042 height 18
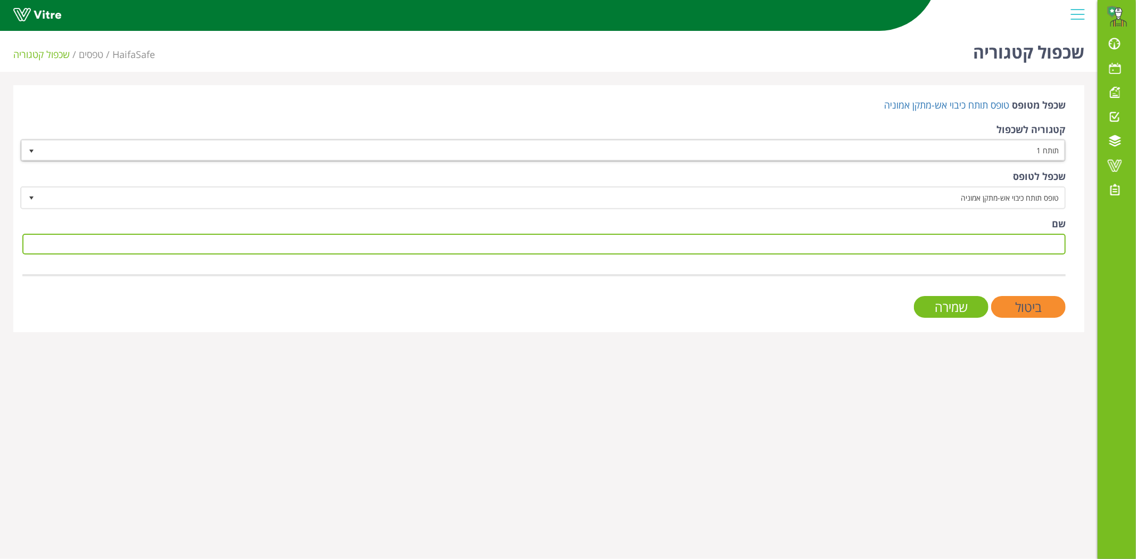
click at [995, 242] on input "שם" at bounding box center [543, 244] width 1043 height 21
drag, startPoint x: 1031, startPoint y: 243, endPoint x: 1040, endPoint y: 243, distance: 8.5
click at [1040, 243] on input "תותח 7" at bounding box center [543, 244] width 1043 height 21
type input "תותח 9"
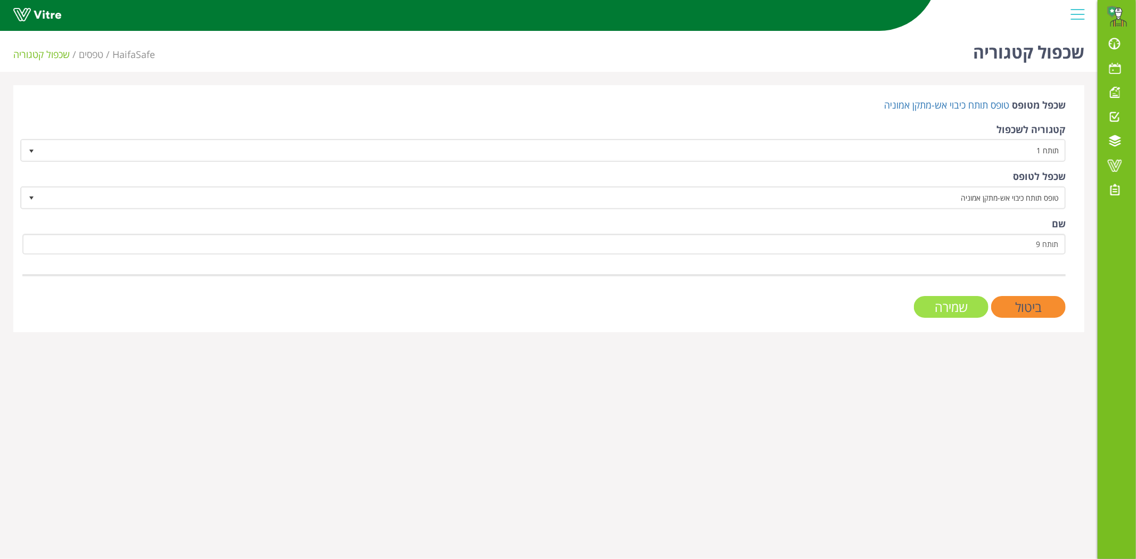
click at [965, 301] on input "שמירה" at bounding box center [951, 307] width 75 height 22
click at [964, 307] on div "ביטול שמירה" at bounding box center [543, 307] width 1043 height 22
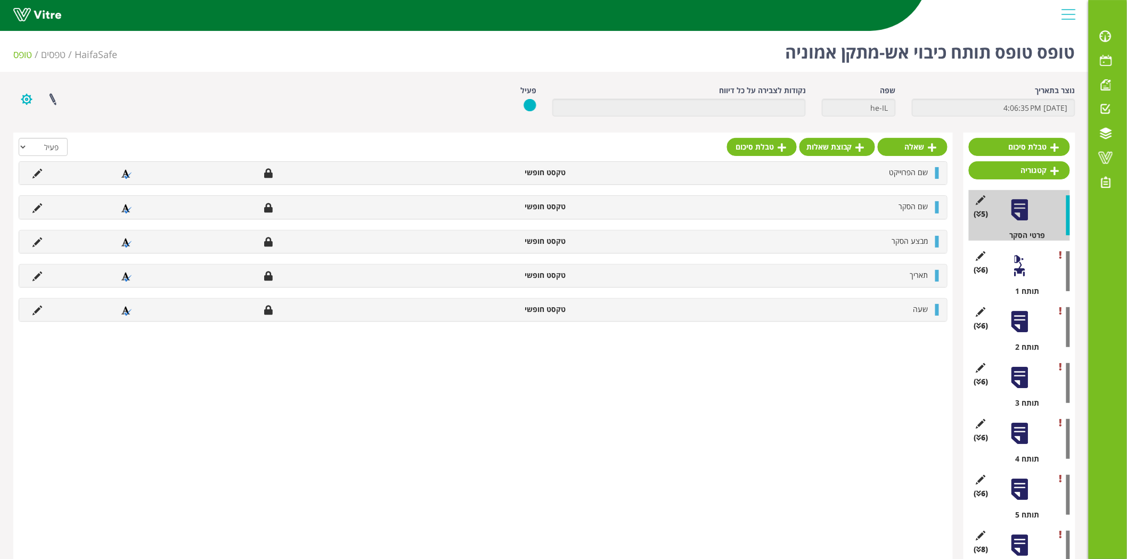
click at [28, 102] on button "button" at bounding box center [26, 99] width 27 height 28
click at [1007, 262] on div at bounding box center [1019, 266] width 24 height 24
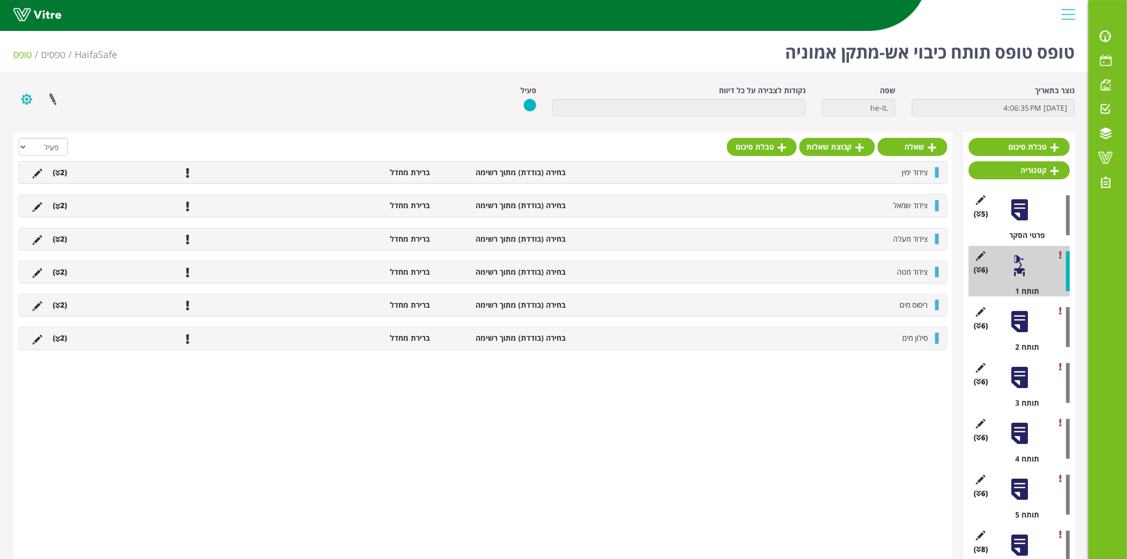
click at [22, 102] on button "button" at bounding box center [26, 99] width 27 height 28
click at [75, 176] on link "שכפול קטגוריה" at bounding box center [56, 180] width 84 height 14
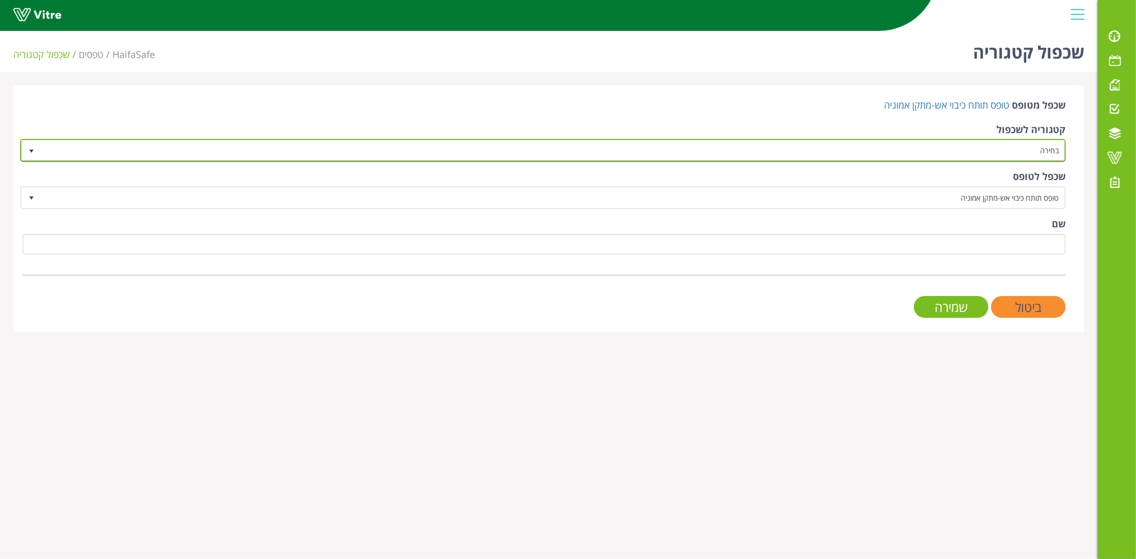
click at [969, 152] on span "בחירה" at bounding box center [552, 150] width 1024 height 19
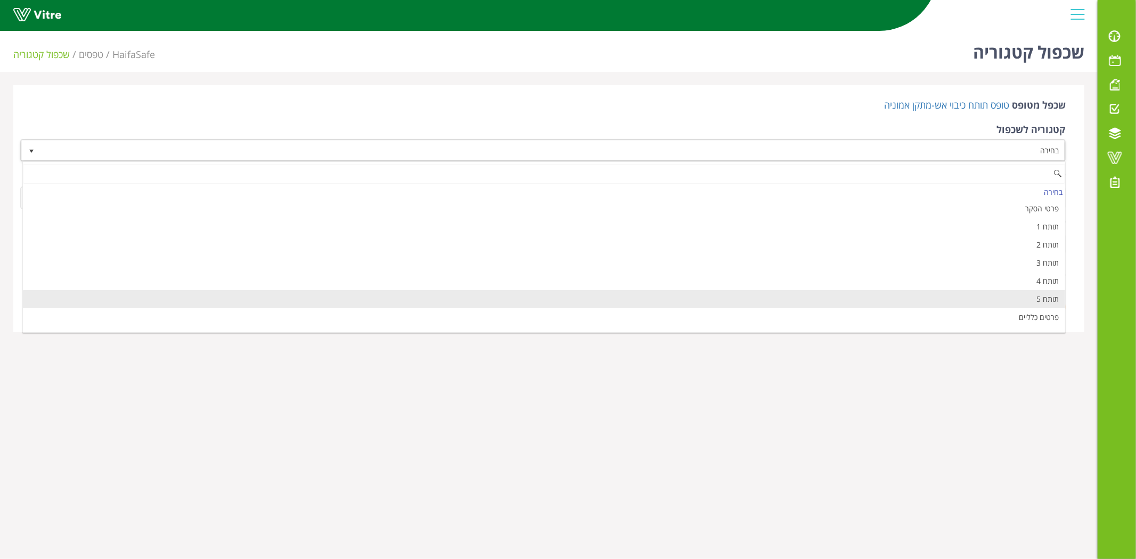
click at [997, 296] on li "תותח 5" at bounding box center [544, 299] width 1042 height 18
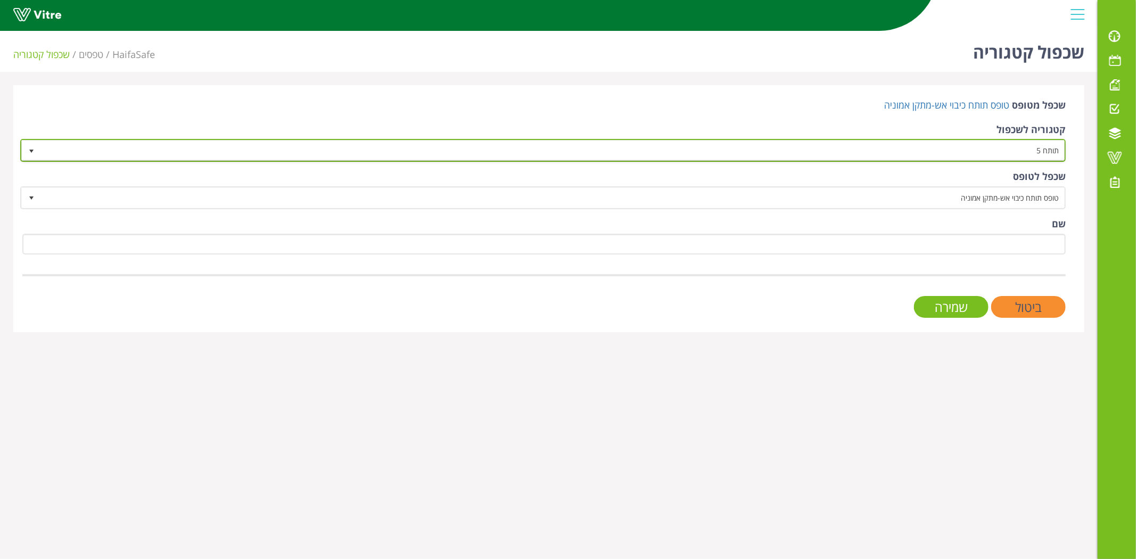
click at [1034, 151] on span "תותח 5" at bounding box center [552, 150] width 1024 height 19
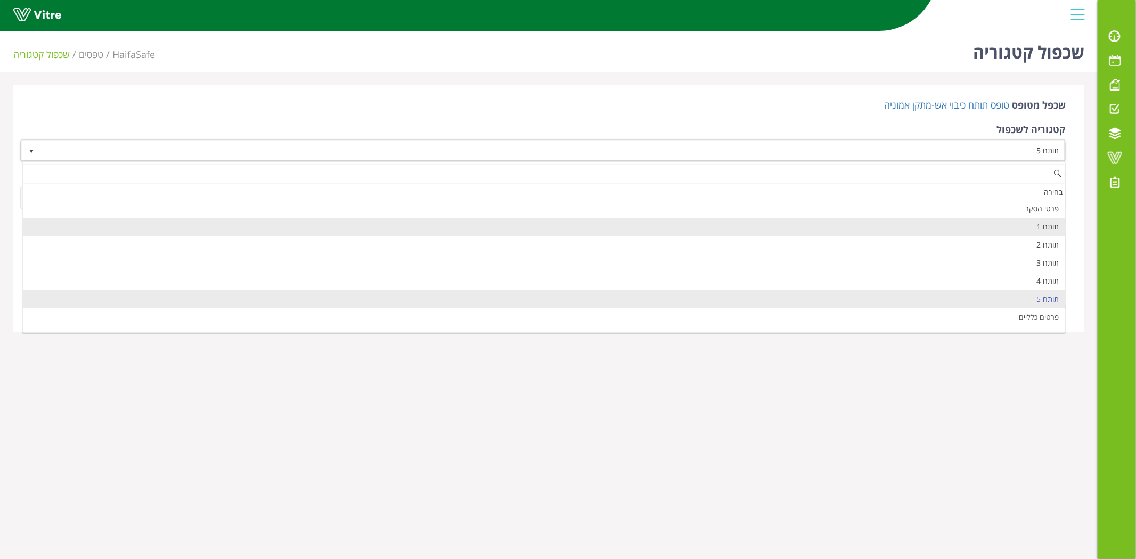
click at [1032, 226] on li "תותח 1" at bounding box center [544, 227] width 1042 height 18
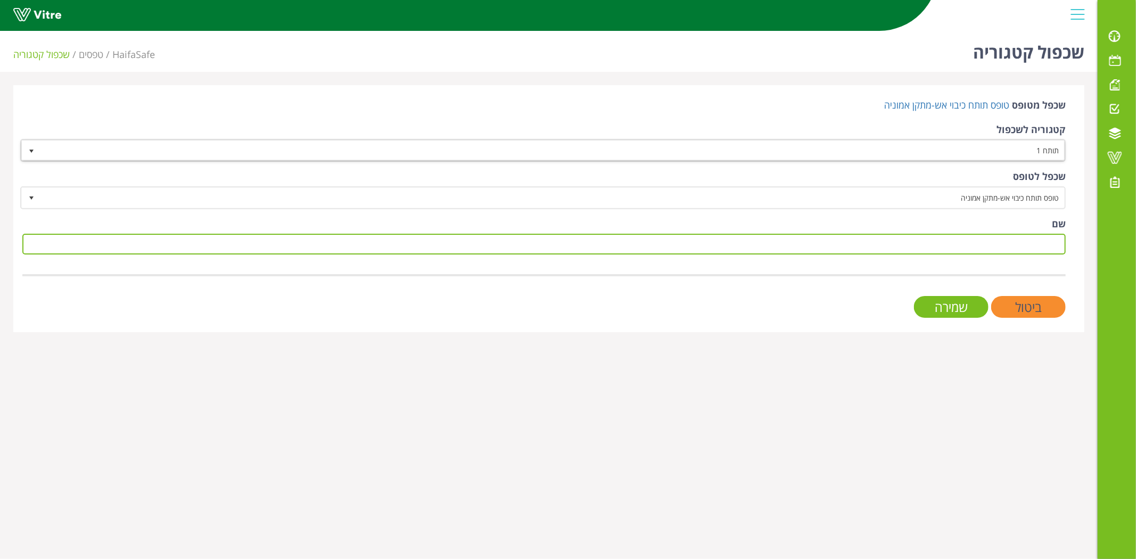
click at [1032, 243] on input "שם" at bounding box center [543, 244] width 1043 height 21
drag, startPoint x: 1034, startPoint y: 248, endPoint x: 1041, endPoint y: 248, distance: 6.4
click at [1041, 248] on input "תותח 9" at bounding box center [543, 244] width 1043 height 21
type input "תותח 10"
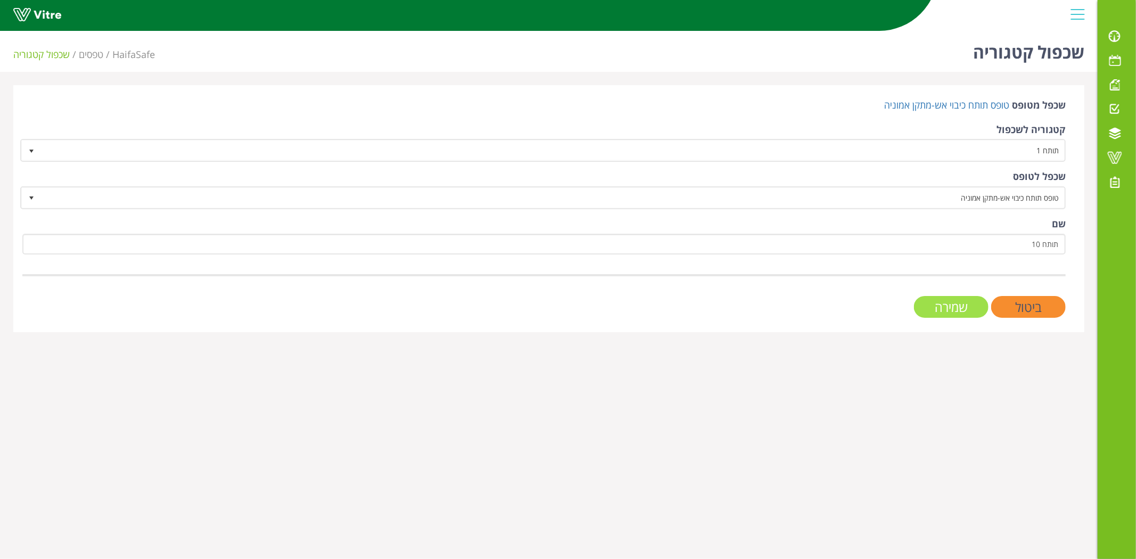
click at [967, 306] on input "שמירה" at bounding box center [951, 307] width 75 height 22
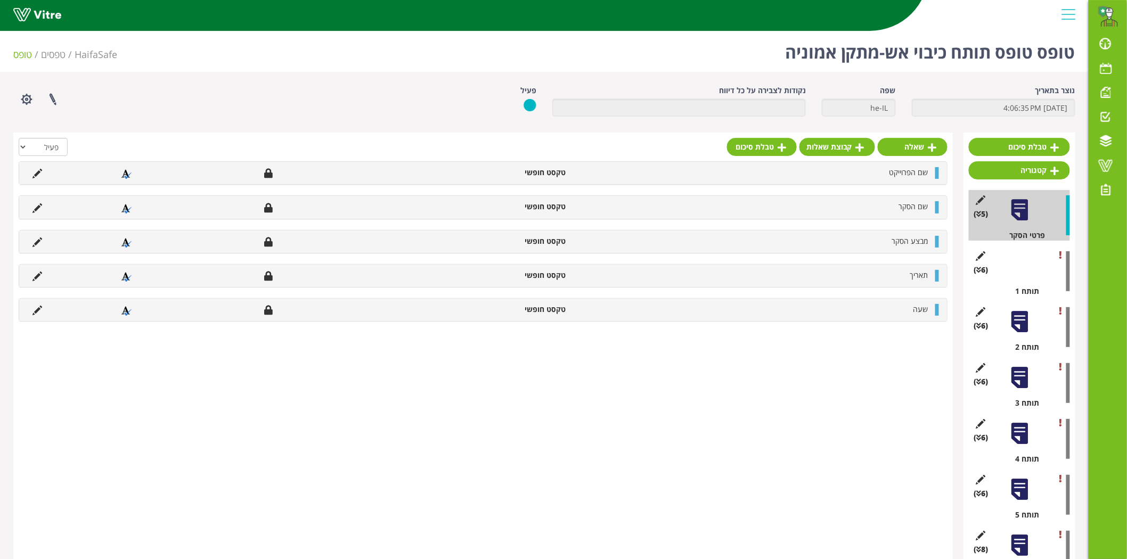
click at [1019, 265] on div at bounding box center [1019, 266] width 24 height 24
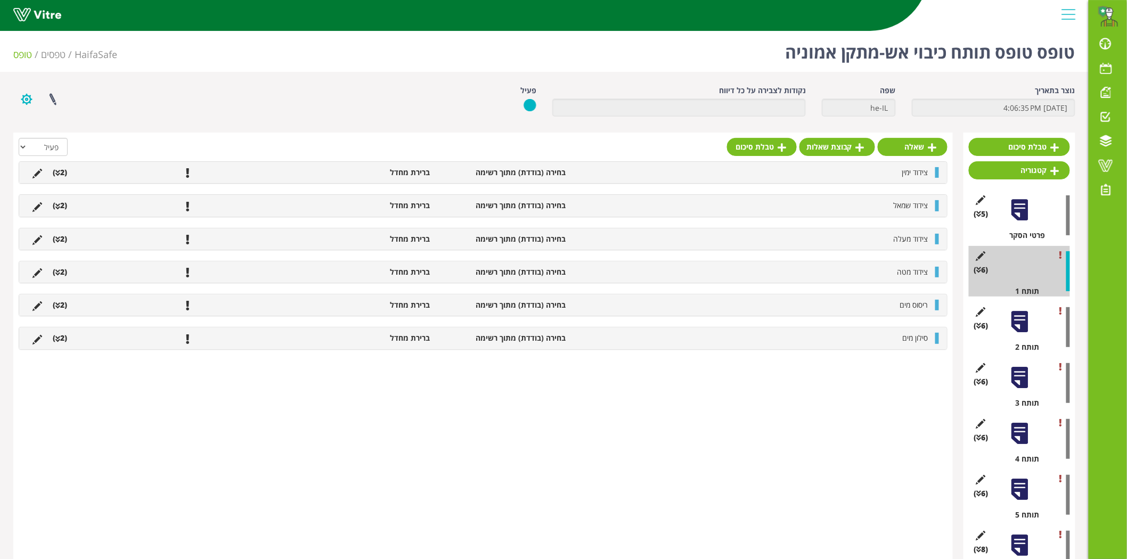
click at [26, 102] on button "button" at bounding box center [26, 99] width 27 height 28
click at [46, 185] on link "שכפול קטגוריה" at bounding box center [56, 180] width 84 height 14
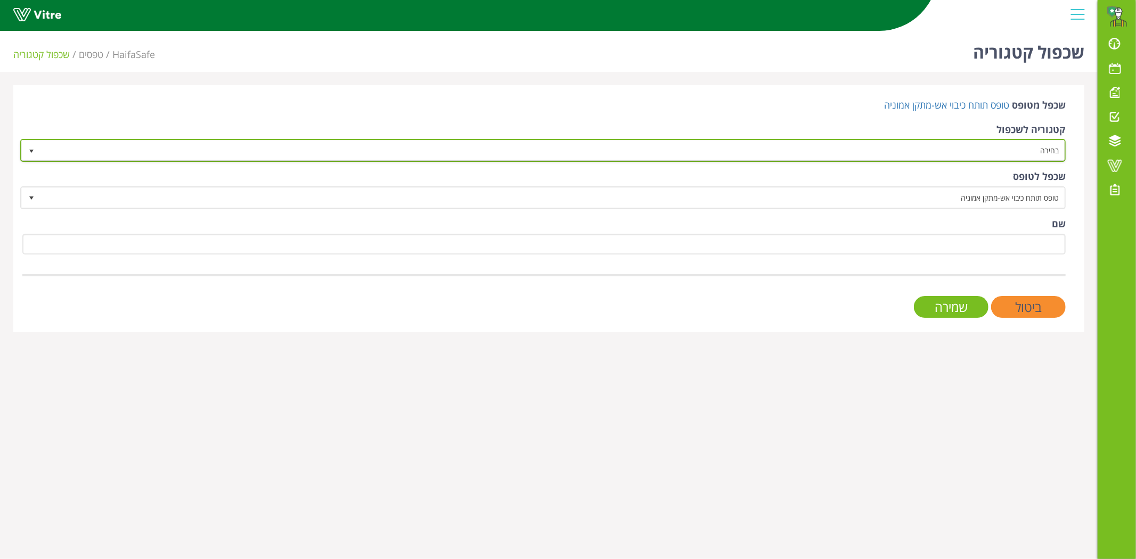
click at [993, 147] on span "בחירה" at bounding box center [552, 150] width 1024 height 19
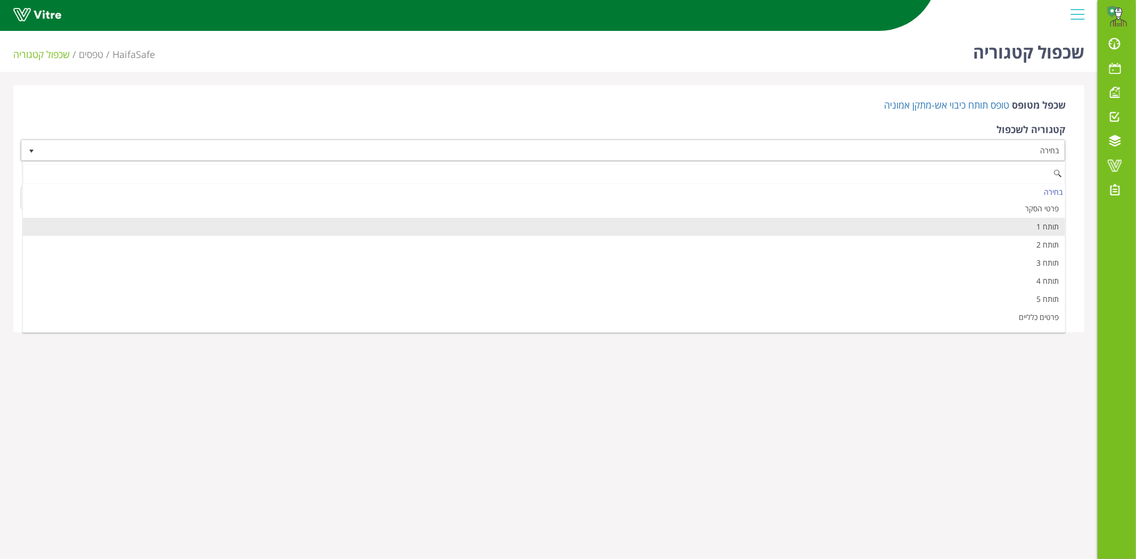
click at [1012, 224] on li "תותח 1" at bounding box center [544, 227] width 1042 height 18
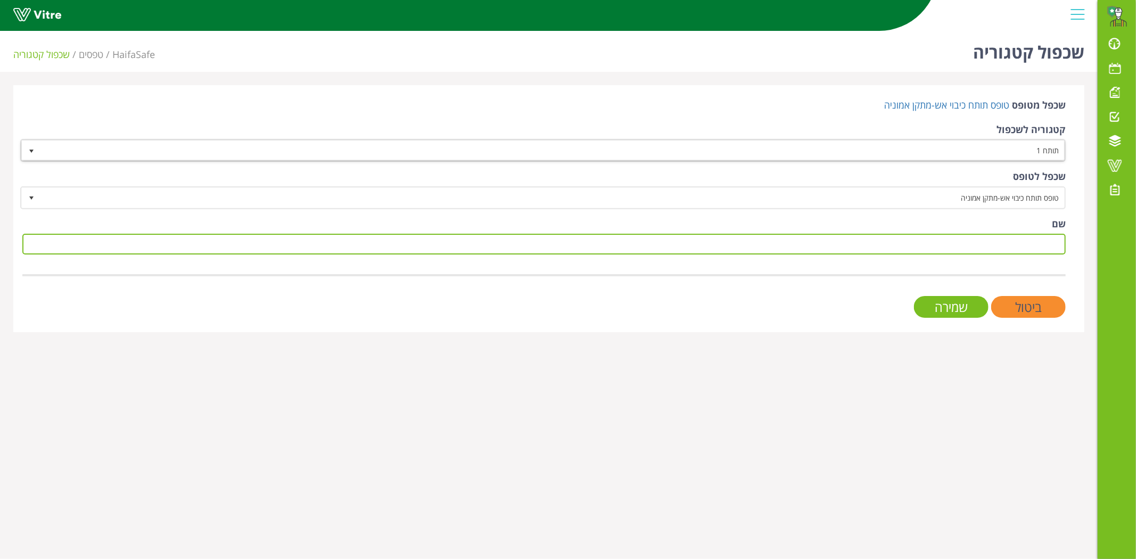
click at [1013, 243] on input "שם" at bounding box center [543, 244] width 1043 height 21
click at [1030, 247] on input "תותח 10" at bounding box center [543, 244] width 1043 height 21
click at [1034, 243] on input "תותח 10" at bounding box center [543, 244] width 1043 height 21
type input "תותח 11"
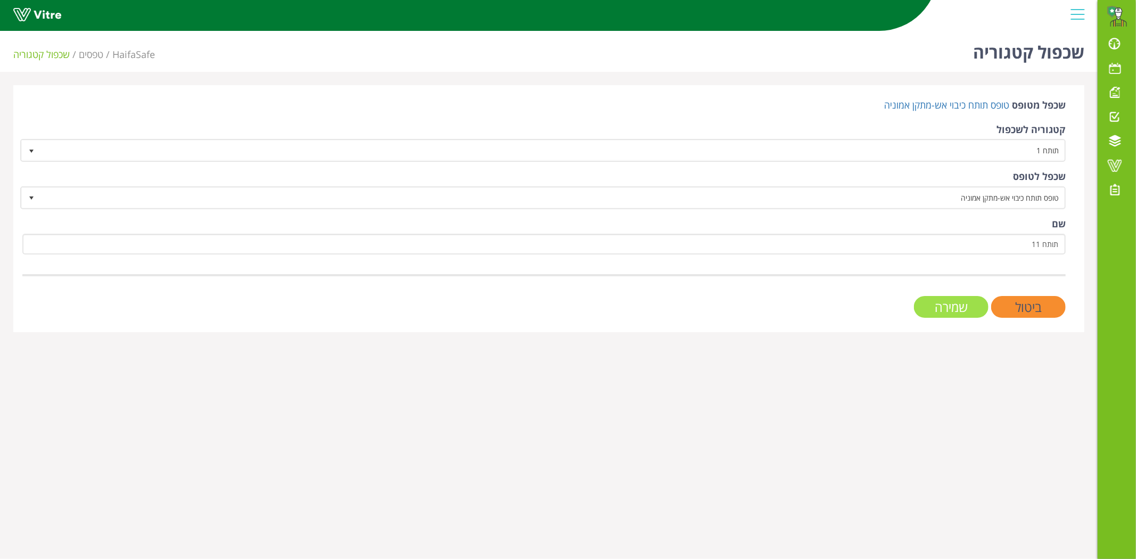
click at [965, 296] on input "שמירה" at bounding box center [951, 307] width 75 height 22
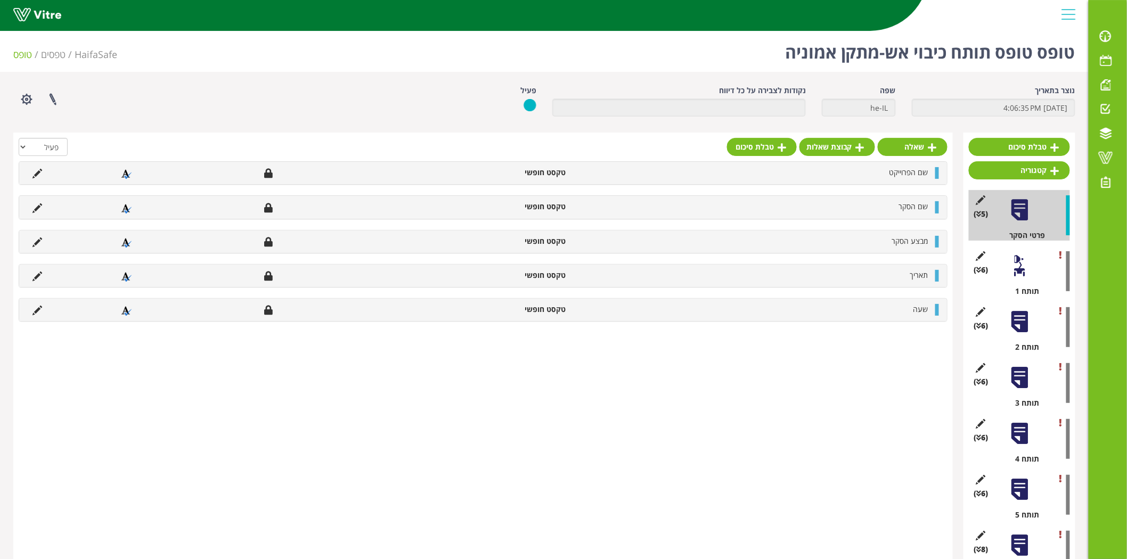
click at [1021, 259] on div at bounding box center [1019, 266] width 24 height 24
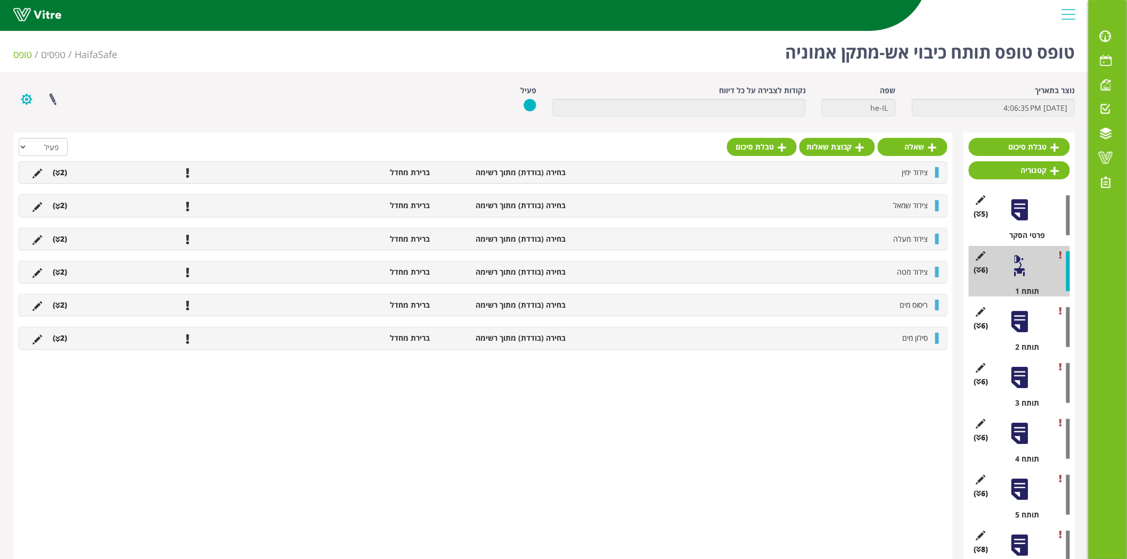
click at [21, 101] on button "button" at bounding box center [26, 99] width 27 height 28
click at [54, 179] on link "שכפול קטגוריה" at bounding box center [56, 180] width 84 height 14
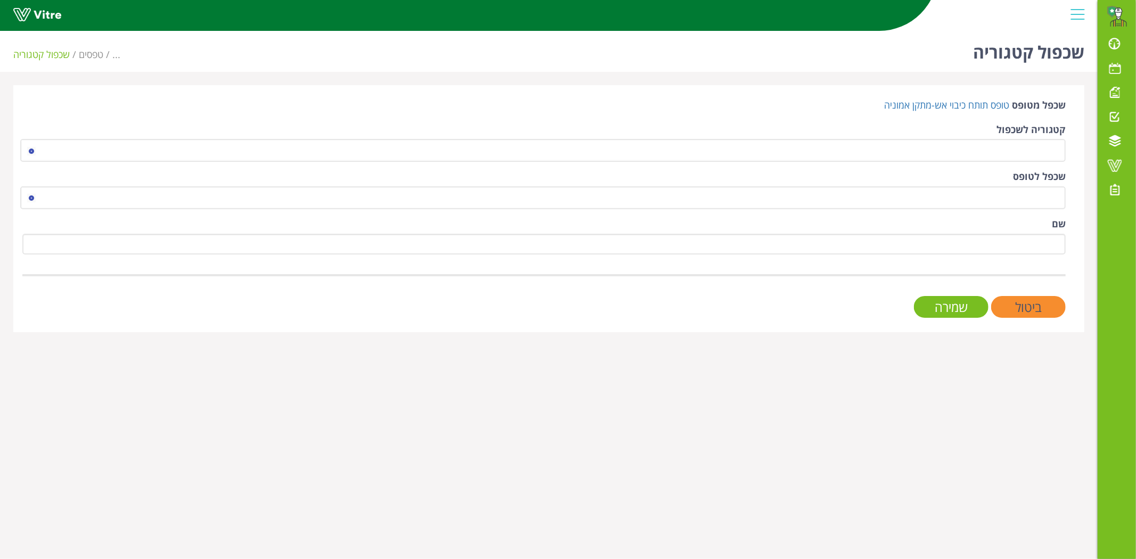
click at [1012, 137] on div "קטגוריה לשכפול" at bounding box center [543, 142] width 1043 height 39
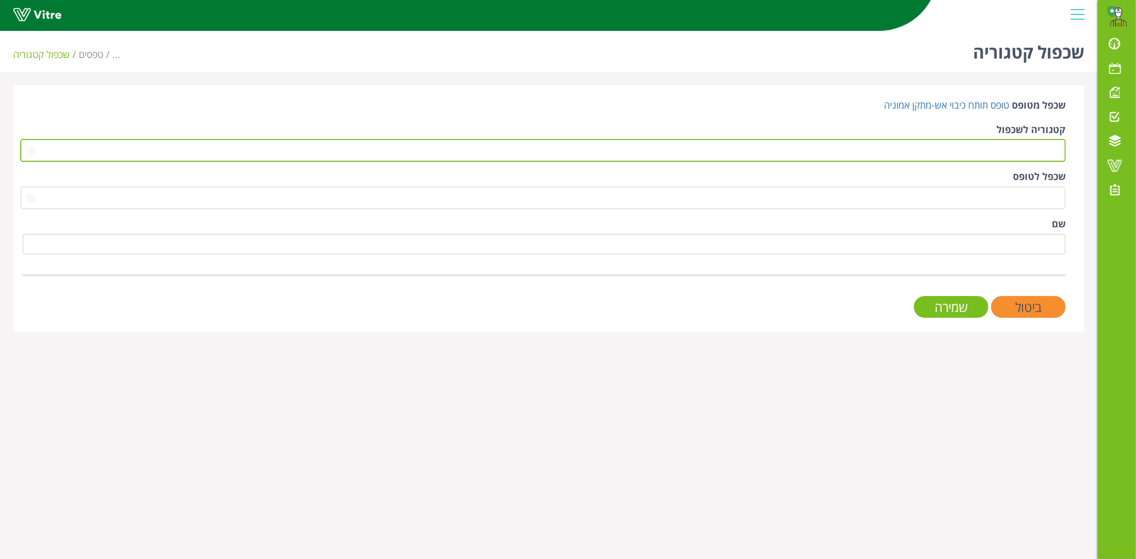
click at [1014, 143] on span at bounding box center [552, 150] width 1024 height 19
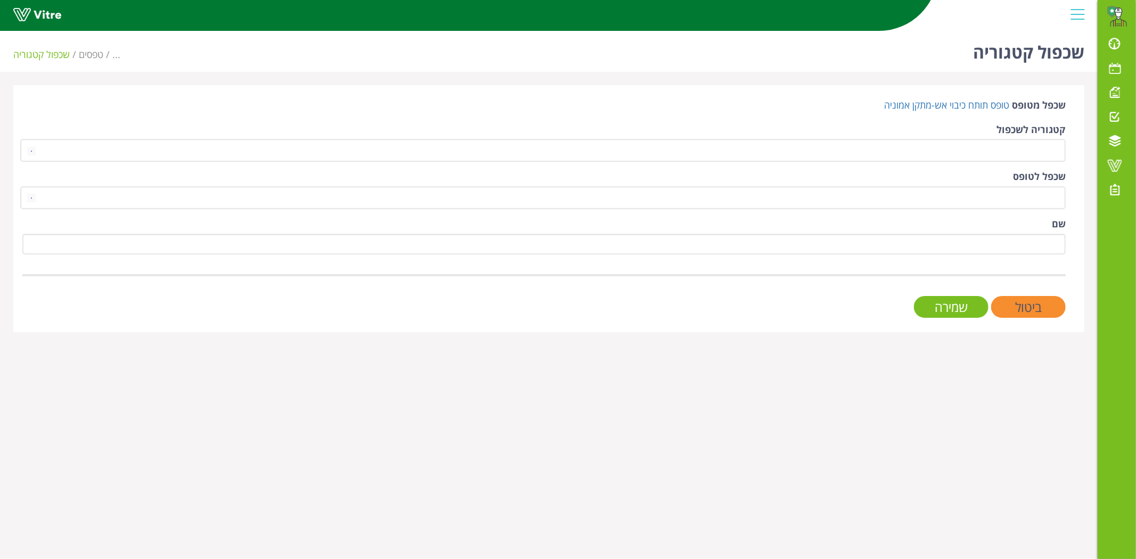
click at [1007, 131] on label "קטגוריה לשכפול" at bounding box center [1030, 130] width 69 height 14
click at [0, 0] on input "קטגוריה לשכפול" at bounding box center [0, 0] width 0 height 0
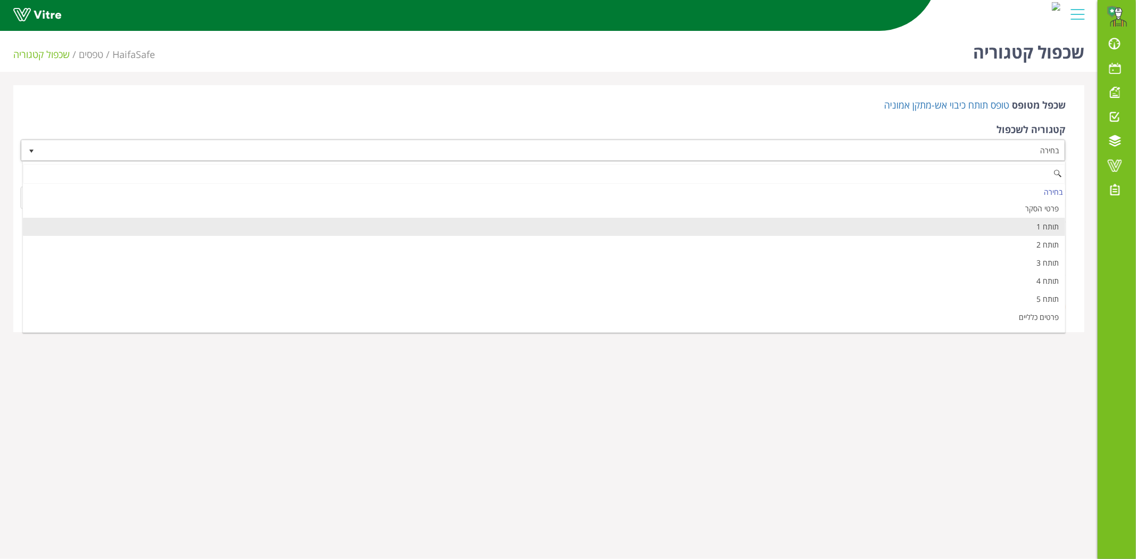
click at [1012, 229] on li "תותח 1" at bounding box center [544, 227] width 1042 height 18
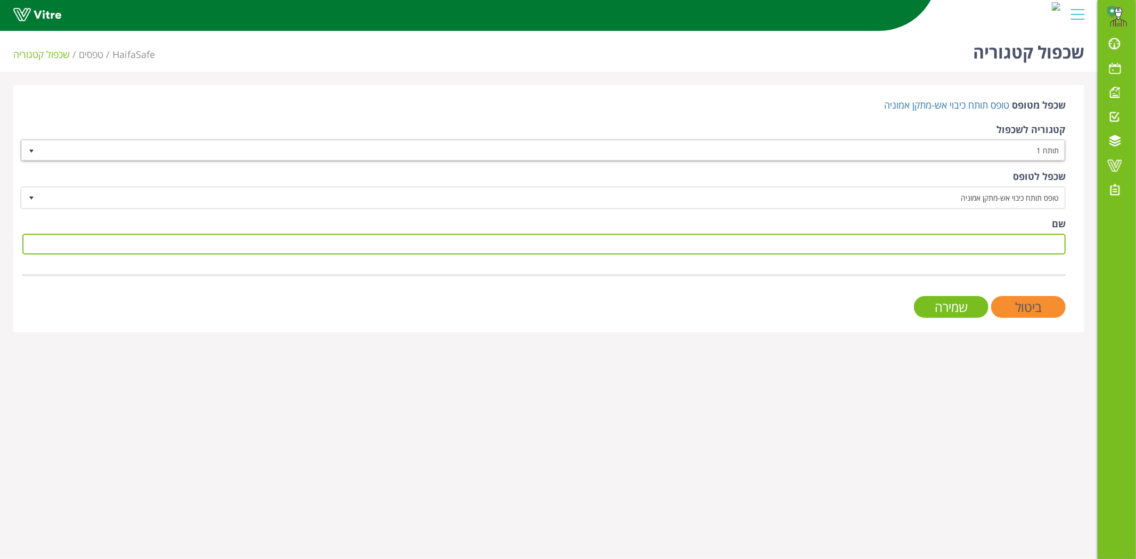
click at [1013, 244] on input "שם" at bounding box center [543, 244] width 1043 height 21
click at [1034, 237] on input "תותח 11" at bounding box center [543, 244] width 1043 height 21
click at [1034, 241] on input "תותח 11" at bounding box center [543, 244] width 1043 height 21
click at [1033, 247] on input "תותח 11" at bounding box center [543, 244] width 1043 height 21
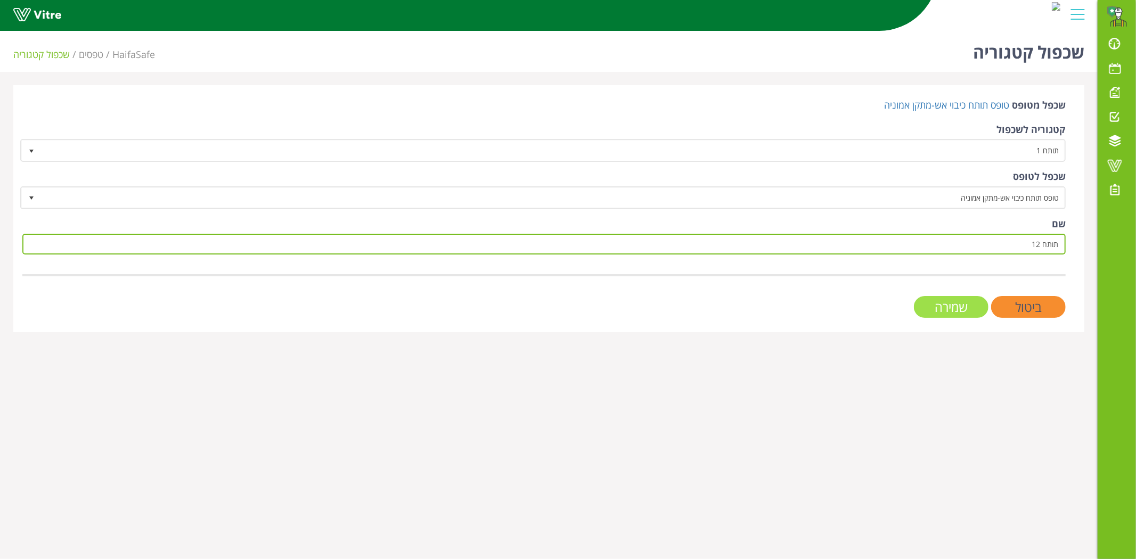
type input "תותח 12"
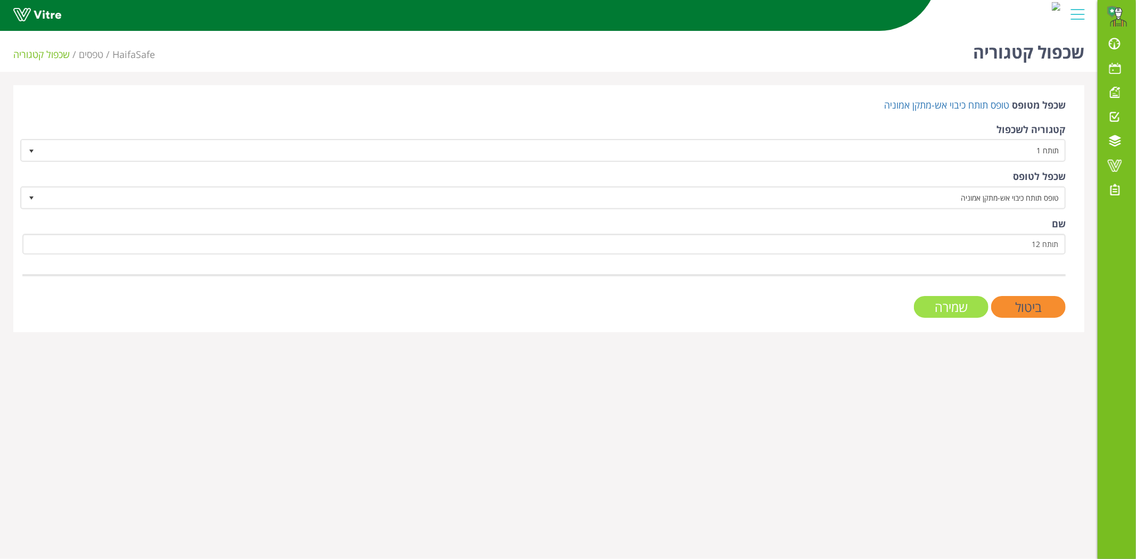
click at [962, 297] on input "שמירה" at bounding box center [951, 307] width 75 height 22
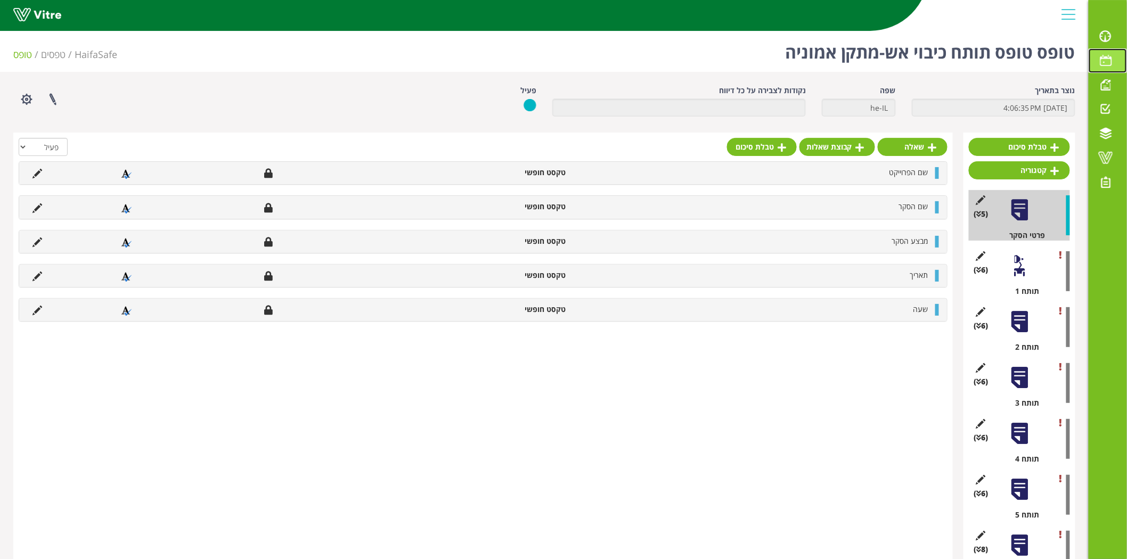
click at [1109, 67] on span at bounding box center [1105, 60] width 27 height 13
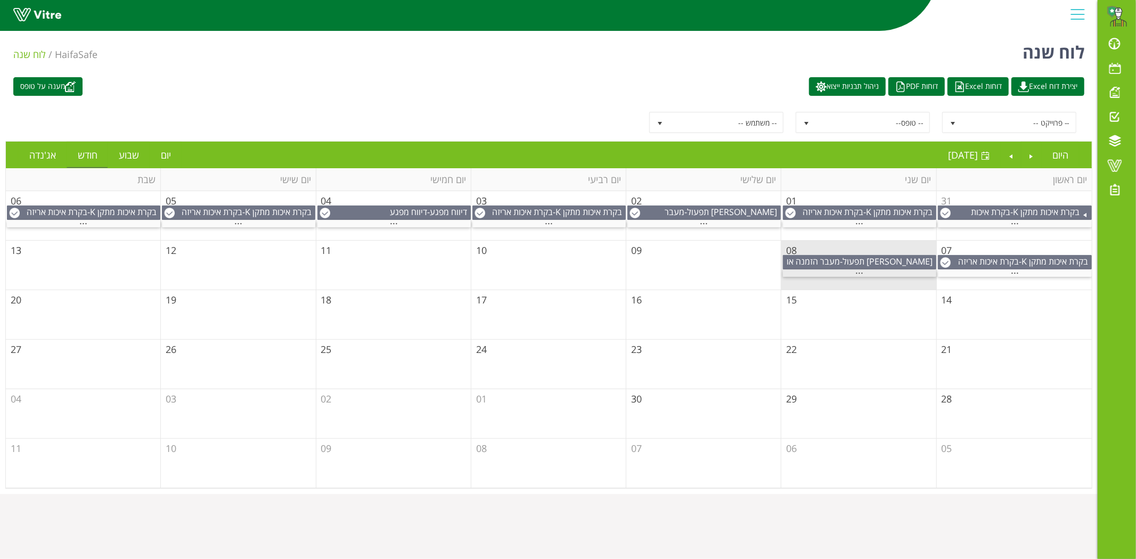
click at [861, 274] on span "..." at bounding box center [860, 271] width 8 height 12
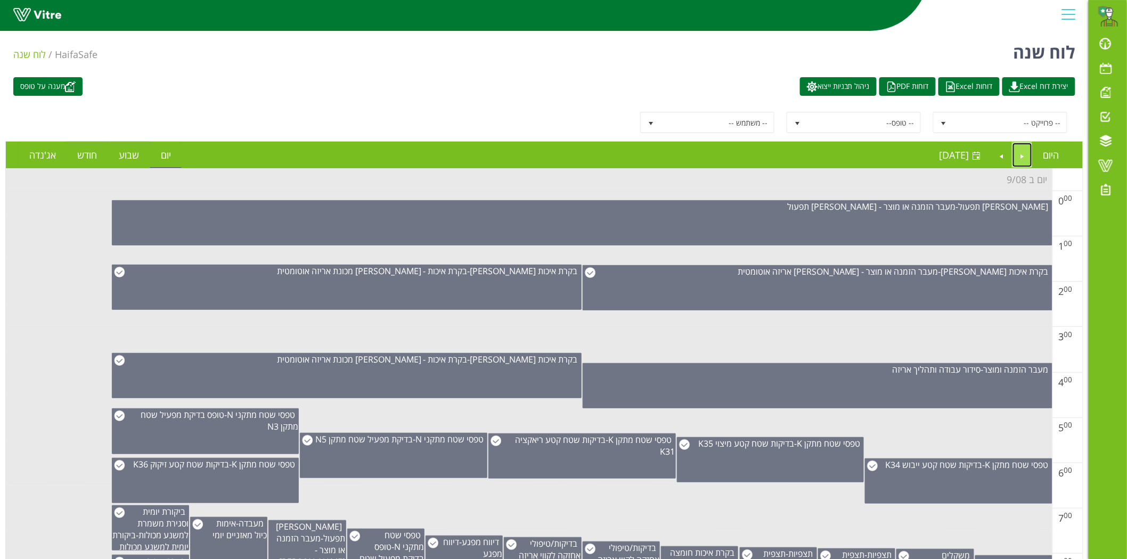
click at [1016, 158] on link "Previous" at bounding box center [1022, 155] width 20 height 24
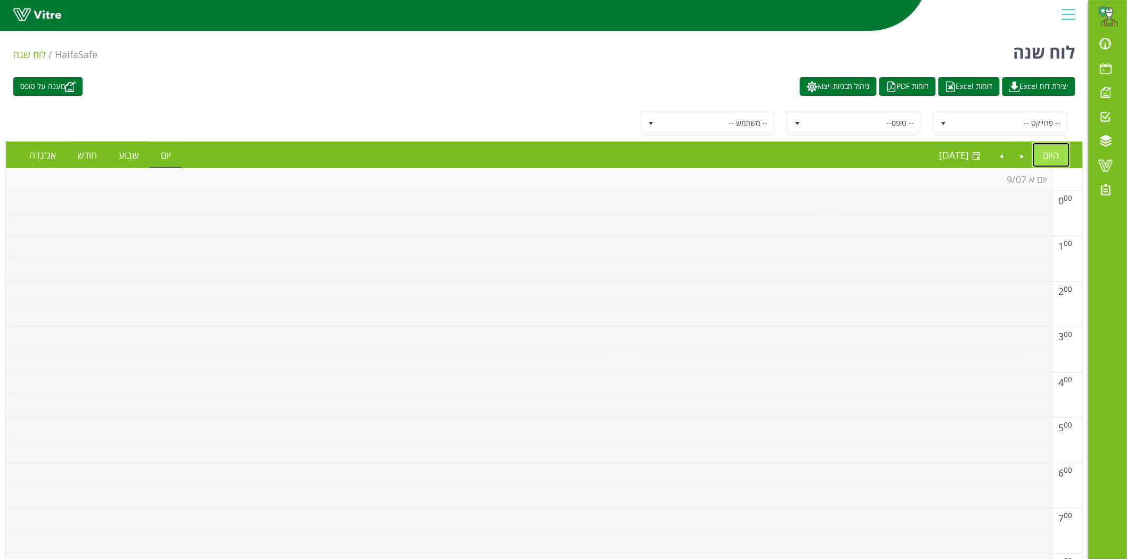
click at [1052, 160] on link "היום" at bounding box center [1050, 155] width 37 height 24
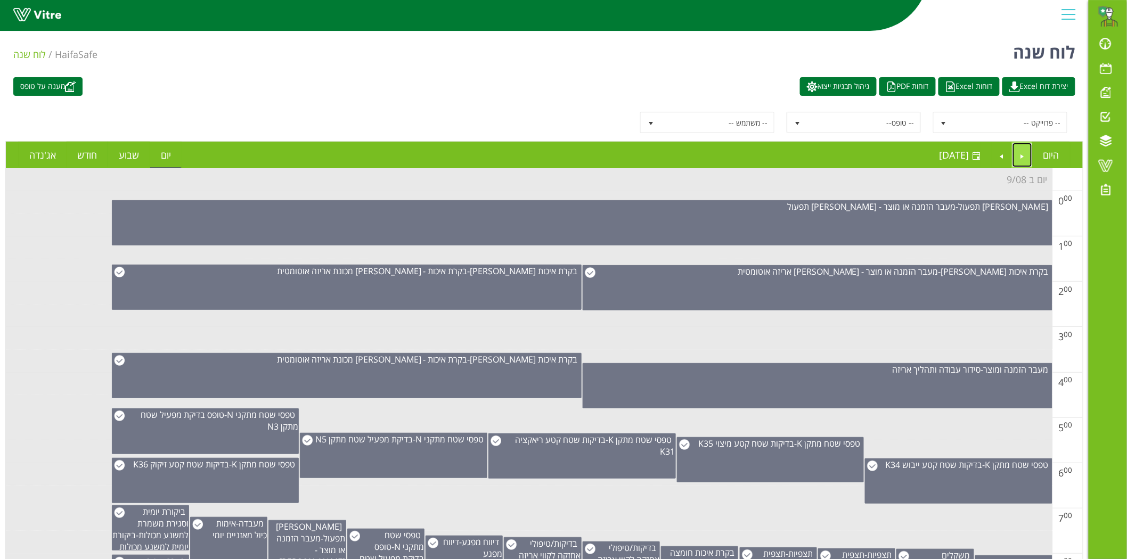
click at [1019, 158] on link "Previous" at bounding box center [1022, 155] width 20 height 24
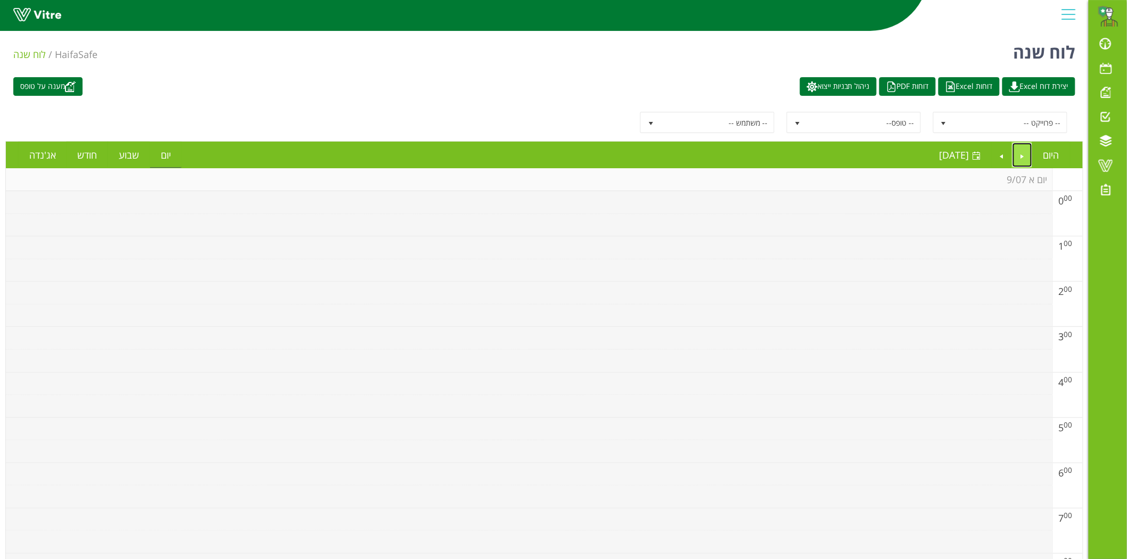
click at [1019, 158] on link "Previous" at bounding box center [1022, 155] width 20 height 24
click at [1003, 157] on link "Next" at bounding box center [1001, 155] width 20 height 24
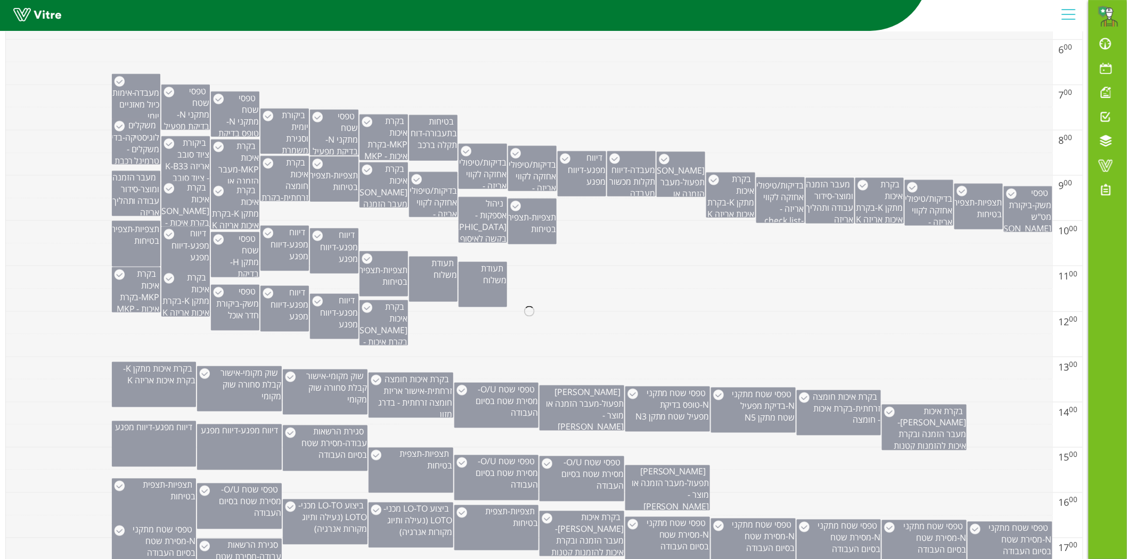
scroll to position [355, 0]
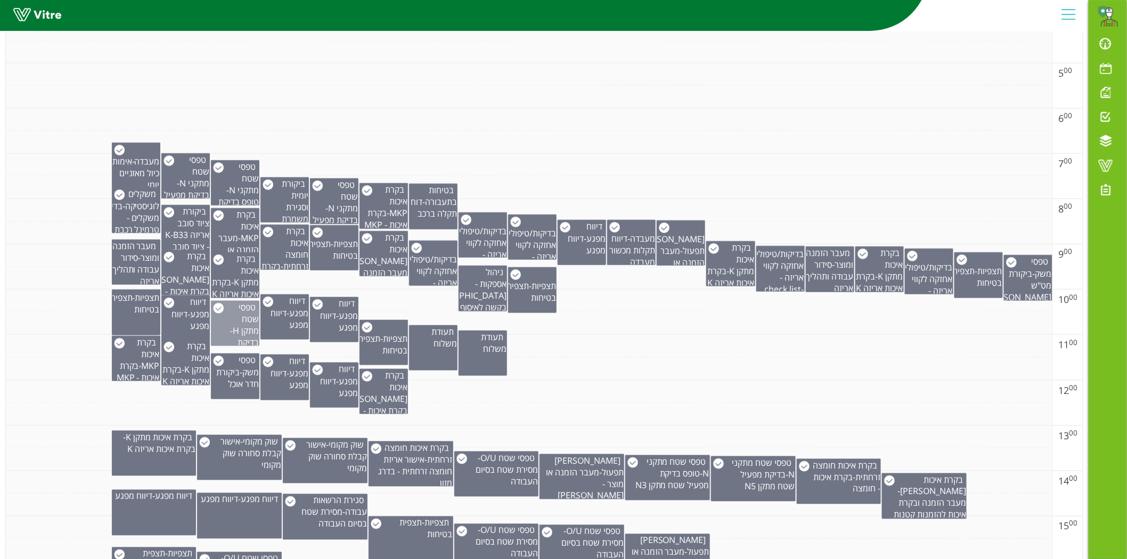
click at [235, 328] on span "טפסי שטח מתקן H" at bounding box center [246, 318] width 26 height 35
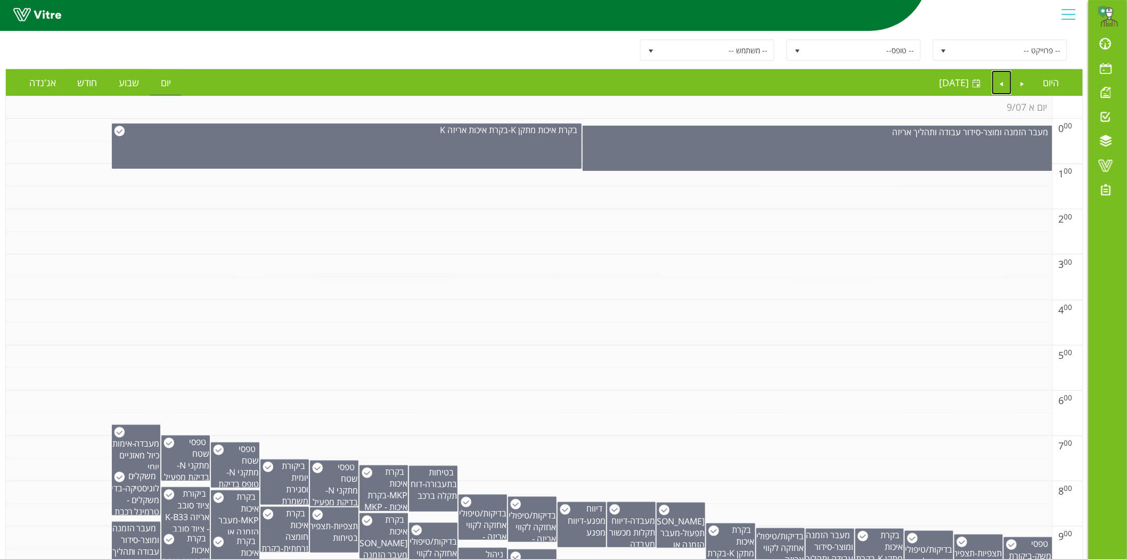
scroll to position [0, 0]
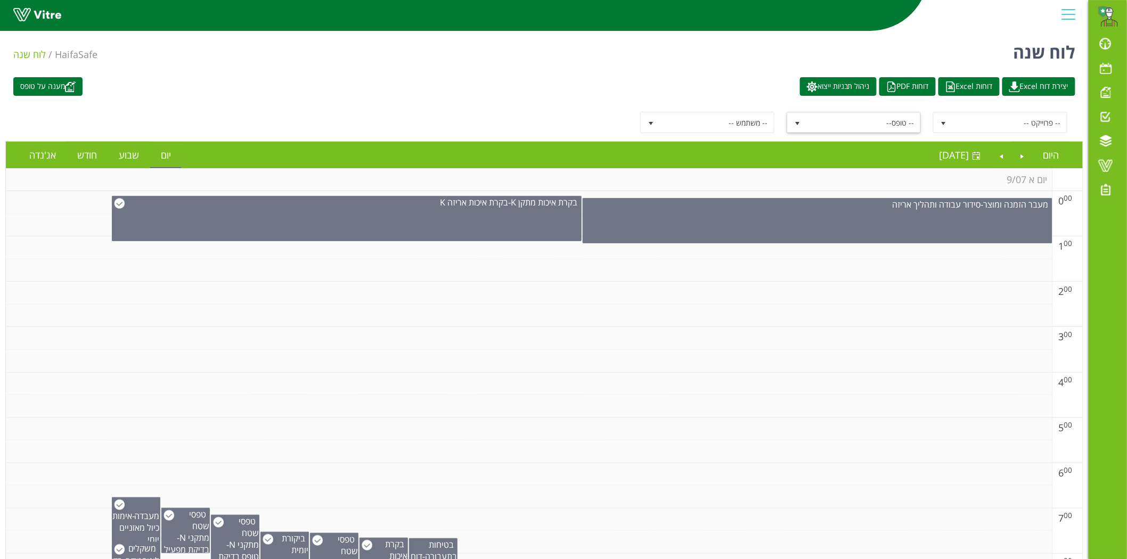
click at [885, 122] on span "-- טופס--" at bounding box center [863, 122] width 114 height 19
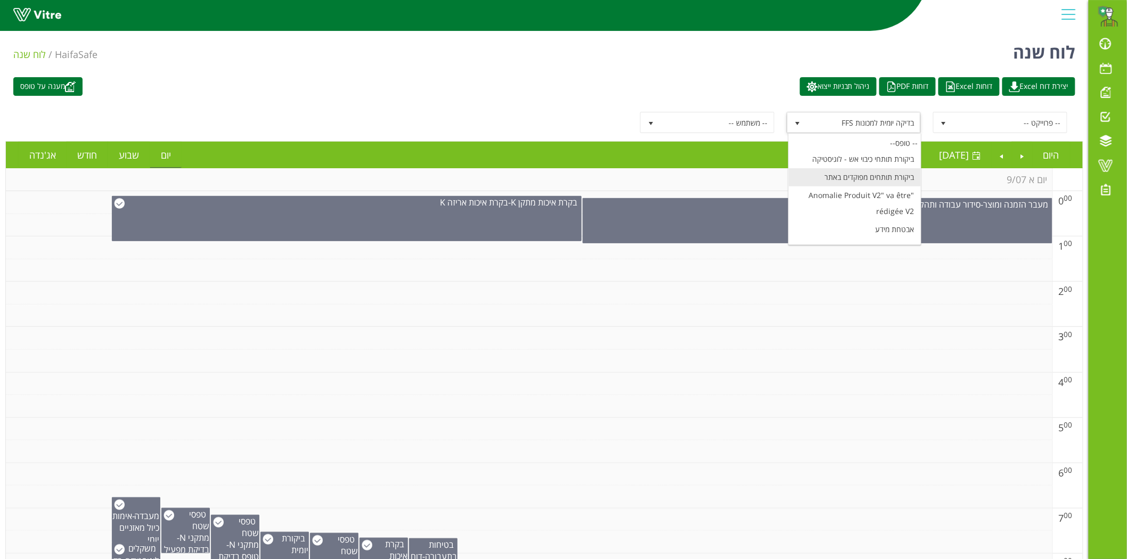
click at [822, 178] on li "ביקורת תותחים מפוקדים באתר" at bounding box center [854, 177] width 132 height 18
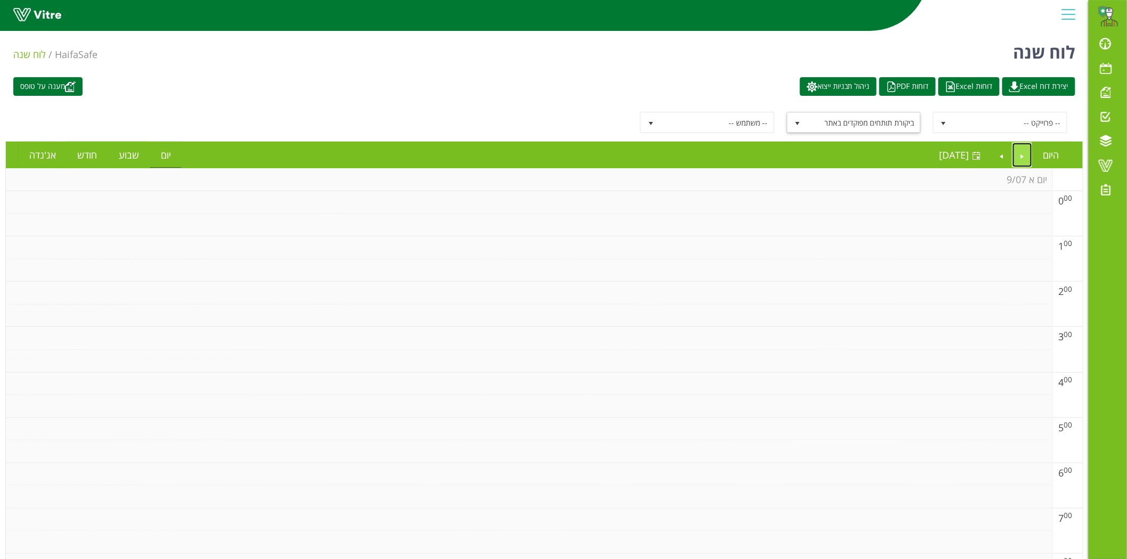
click at [1026, 150] on link "Previous" at bounding box center [1022, 155] width 20 height 24
click at [1025, 156] on link "Previous" at bounding box center [1022, 155] width 20 height 24
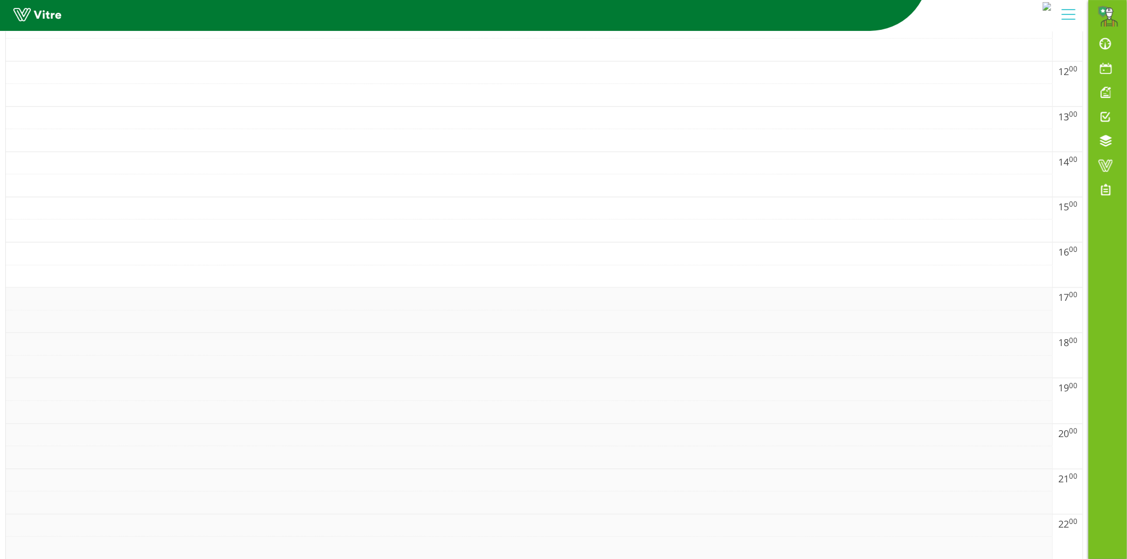
scroll to position [728, 0]
click at [855, 114] on td at bounding box center [529, 112] width 1046 height 23
